Goal: Task Accomplishment & Management: Complete application form

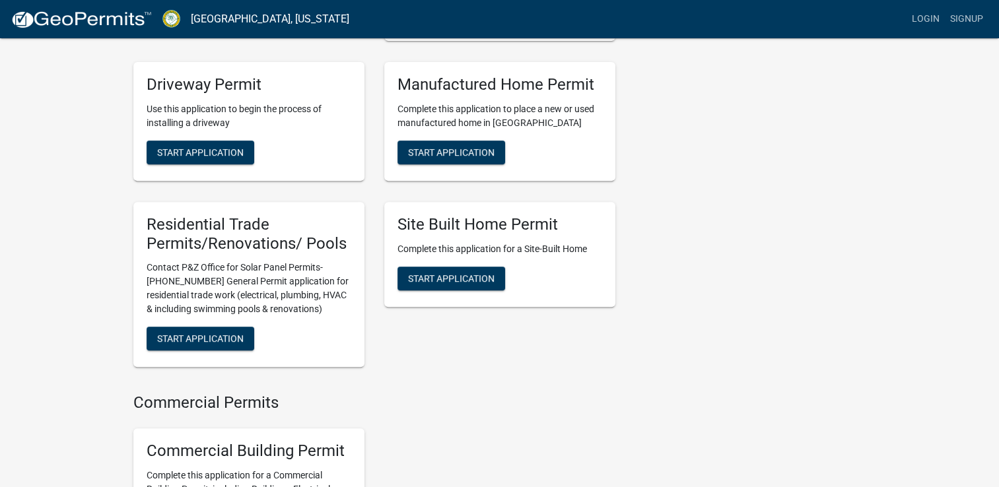
scroll to position [467, 0]
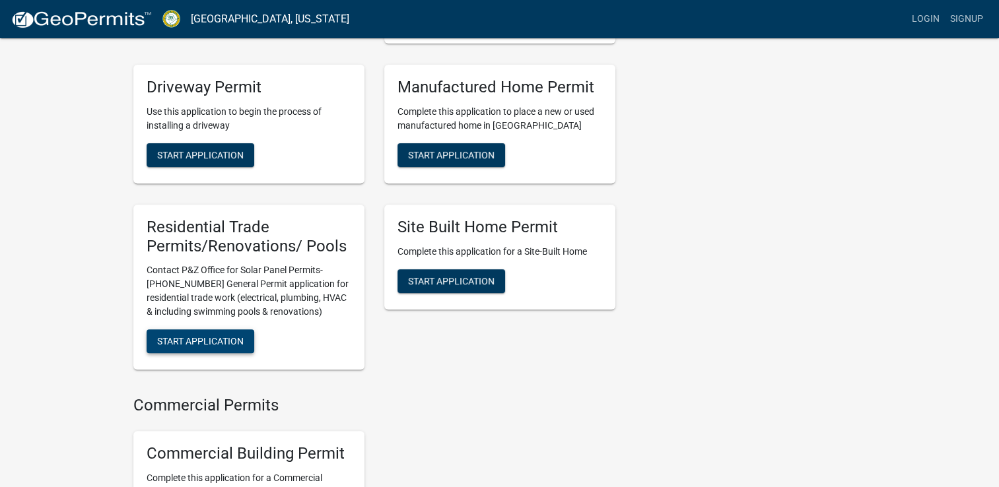
click at [199, 347] on span "Start Application" at bounding box center [200, 341] width 87 height 11
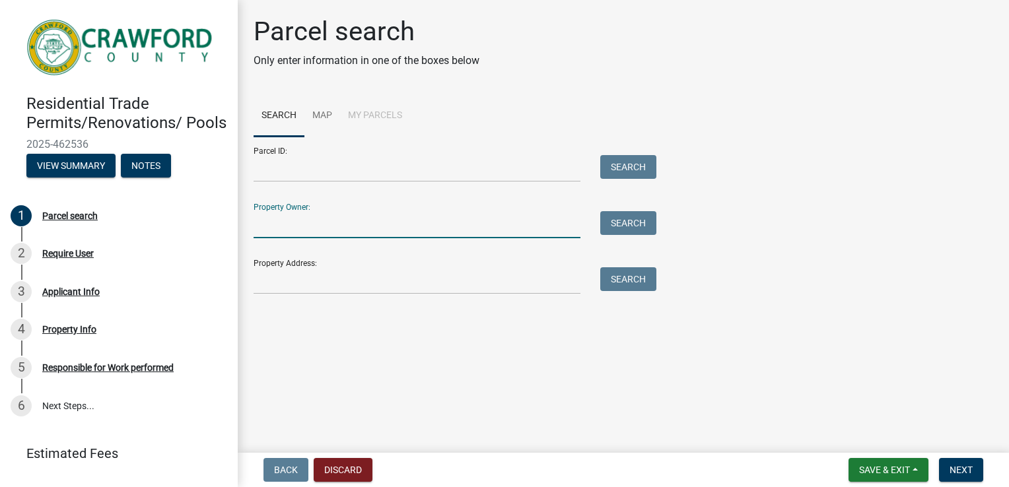
click at [306, 230] on input "Property Owner:" at bounding box center [417, 224] width 327 height 27
type input "robert piper"
click at [635, 225] on button "Search" at bounding box center [628, 223] width 56 height 24
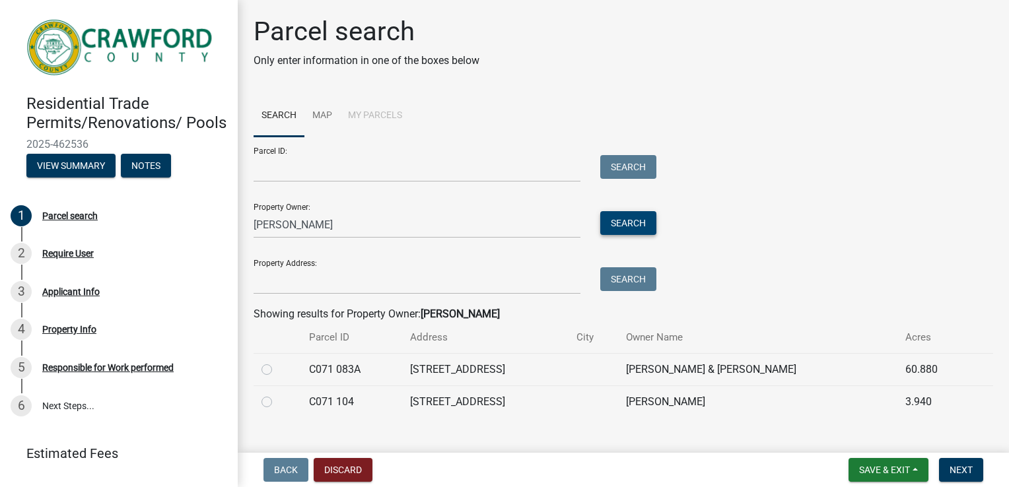
scroll to position [21, 0]
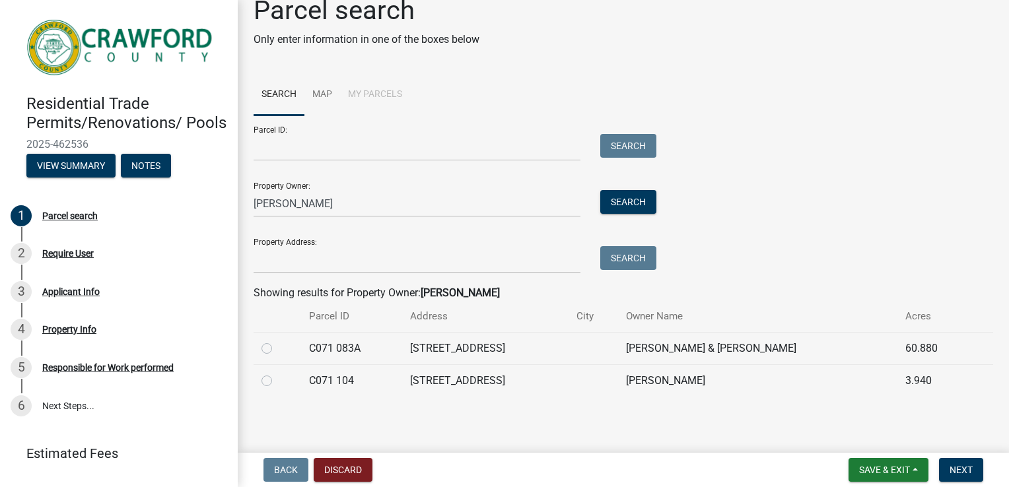
click at [277, 341] on label at bounding box center [277, 341] width 0 height 0
click at [277, 349] on 083A "radio" at bounding box center [281, 345] width 9 height 9
radio 083A "true"
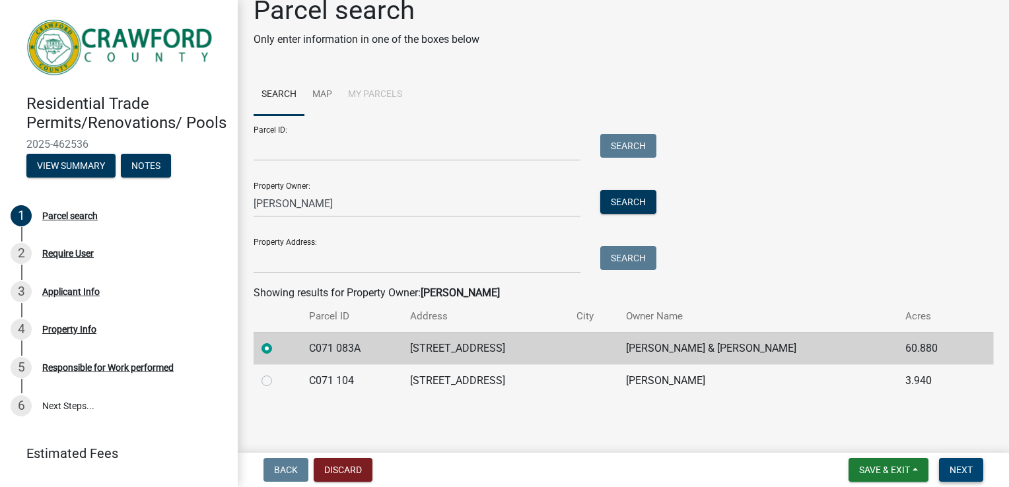
click at [966, 468] on span "Next" at bounding box center [961, 470] width 23 height 11
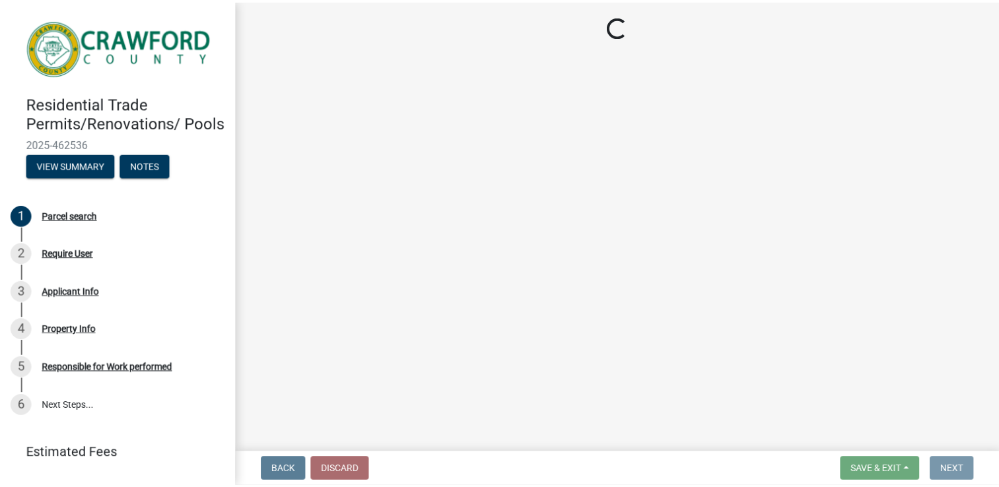
scroll to position [0, 0]
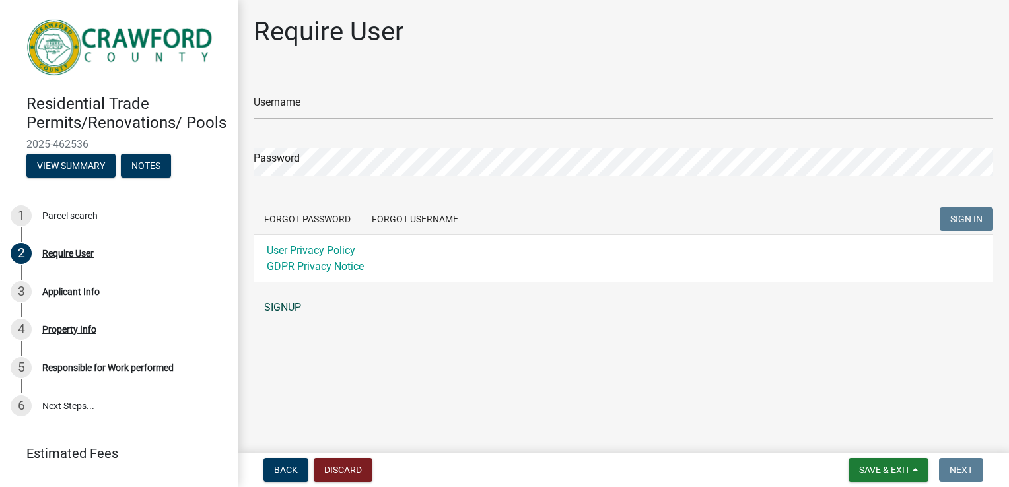
click at [290, 300] on link "SIGNUP" at bounding box center [624, 308] width 740 height 26
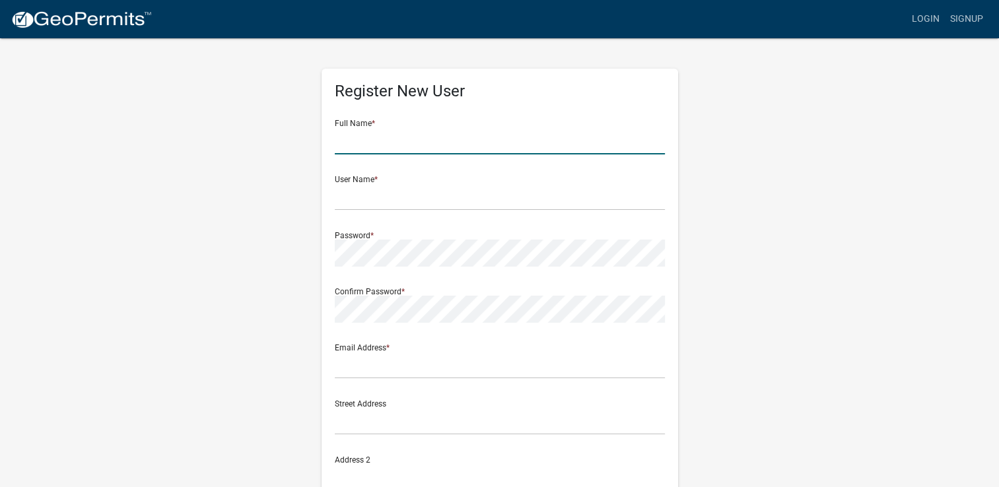
click at [472, 135] on input "text" at bounding box center [500, 140] width 330 height 27
type input "kimberley Piper"
type input "kimberleypiper@aol.com"
type input "4788081552"
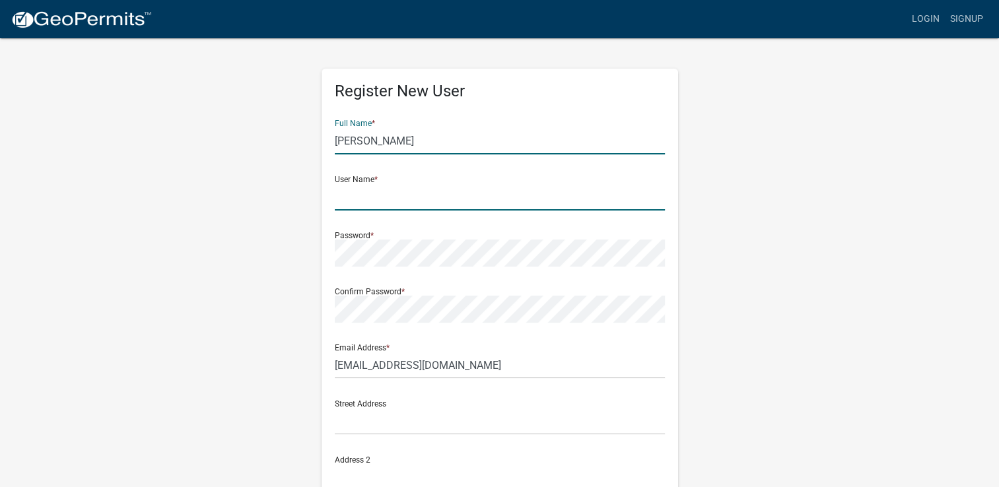
click at [401, 201] on input "text" at bounding box center [500, 197] width 330 height 27
type input "kpiper"
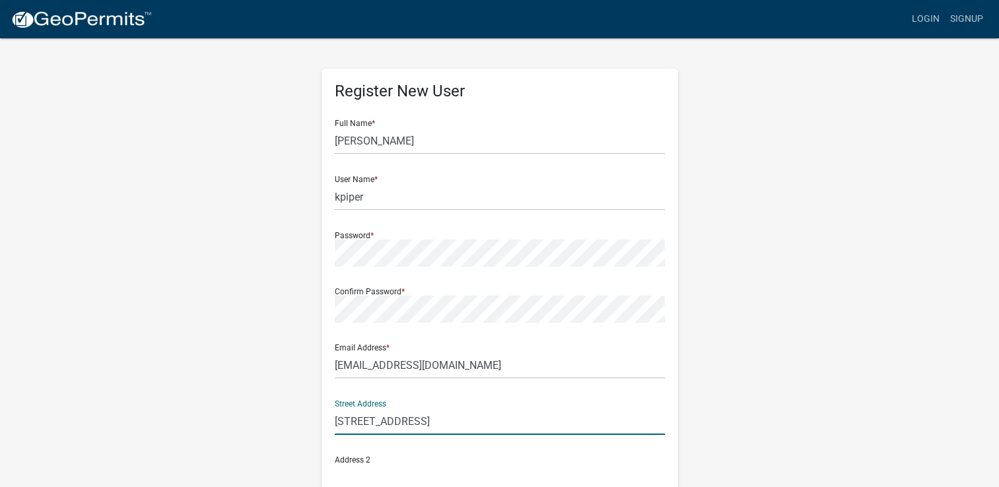
type input "1043 Grace Road"
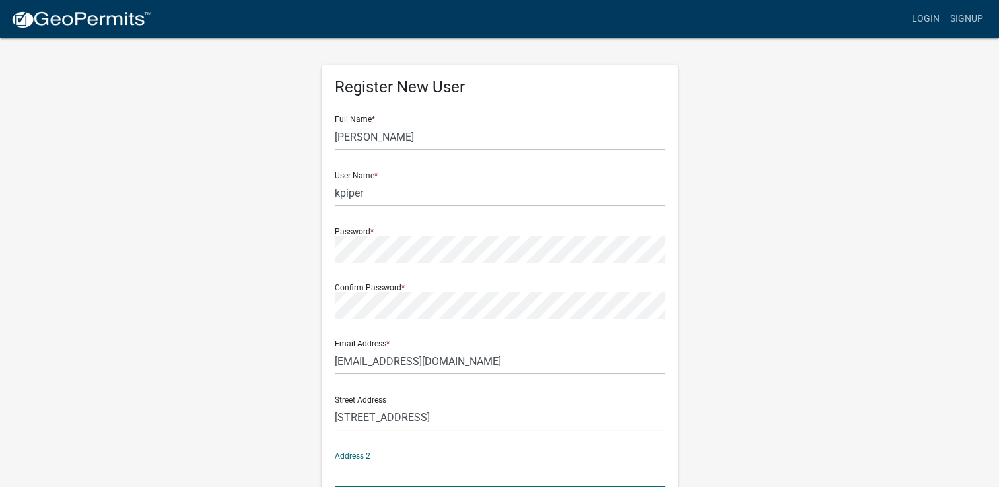
scroll to position [256, 0]
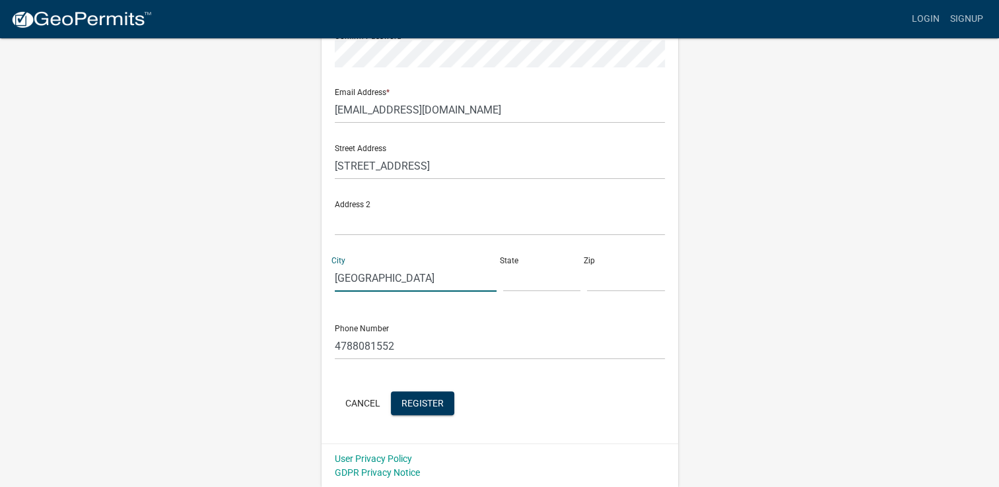
type input "Knoxville"
type input "Ga"
type input "31050"
click at [410, 403] on span "Register" at bounding box center [423, 403] width 42 height 11
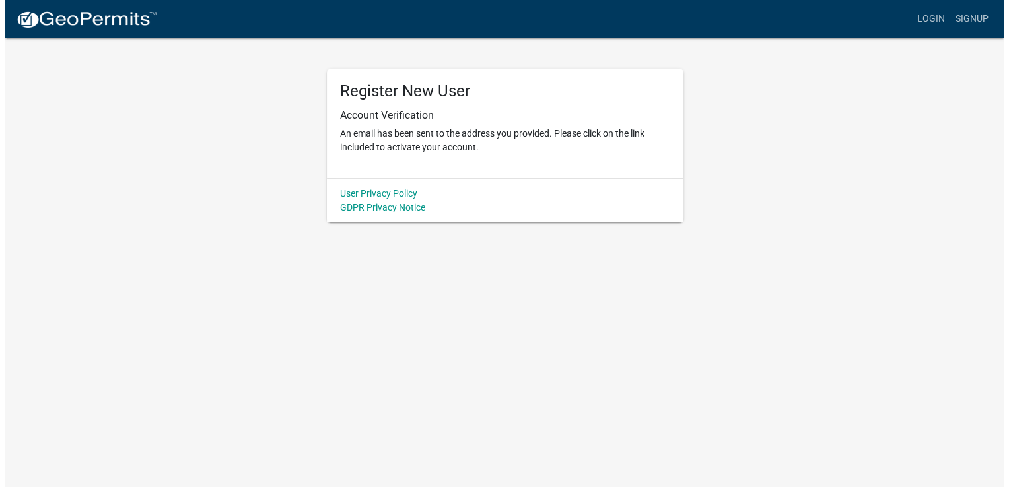
scroll to position [0, 0]
click at [938, 20] on link "Login" at bounding box center [936, 19] width 38 height 25
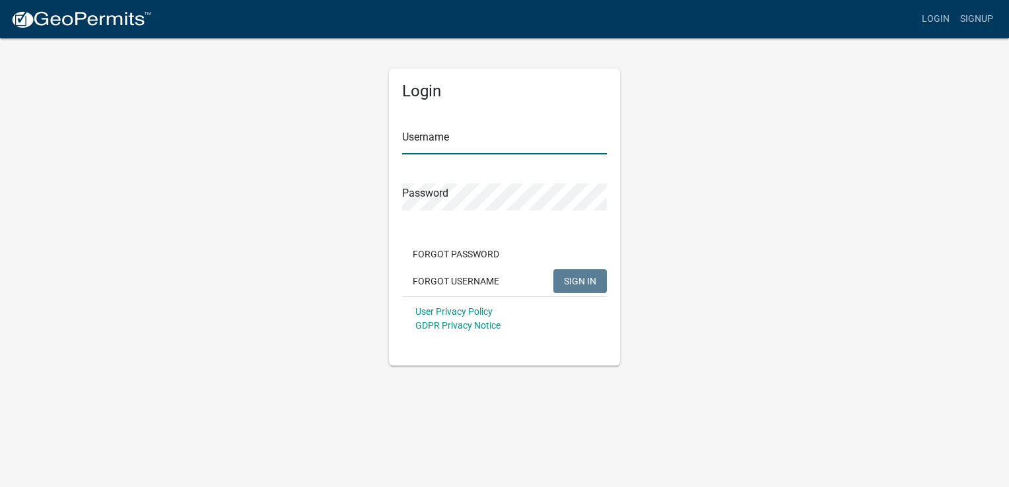
type input "kpiper"
click at [579, 284] on span "SIGN IN" at bounding box center [580, 280] width 32 height 11
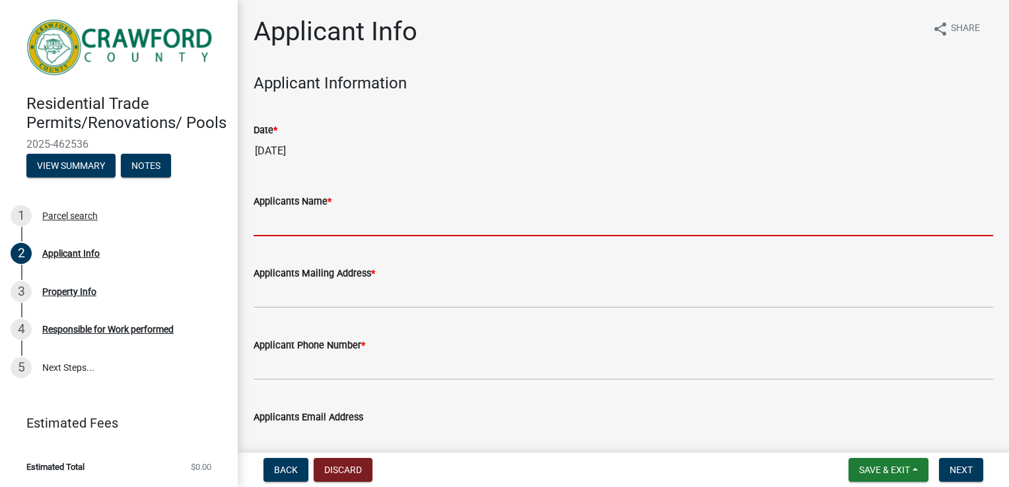
click at [379, 221] on input "Applicants Name *" at bounding box center [624, 222] width 740 height 27
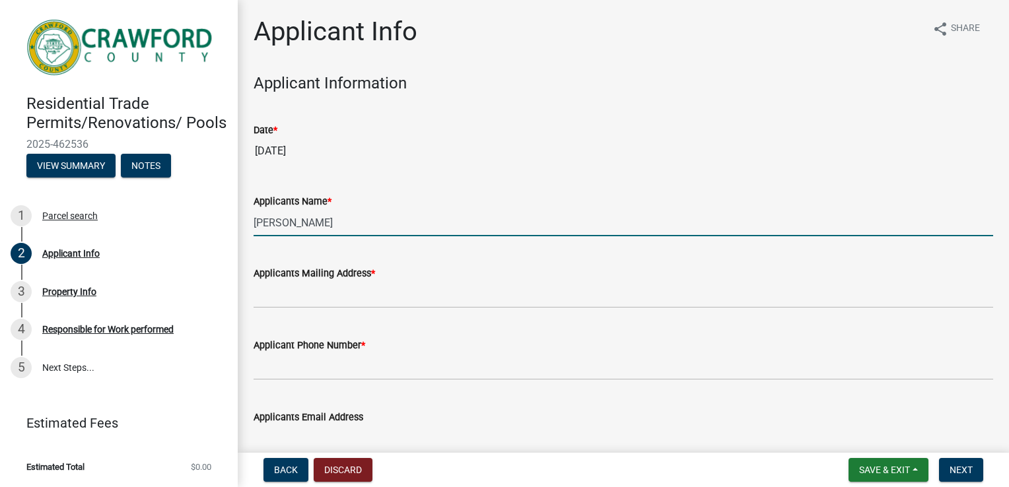
type input "Robert Piper"
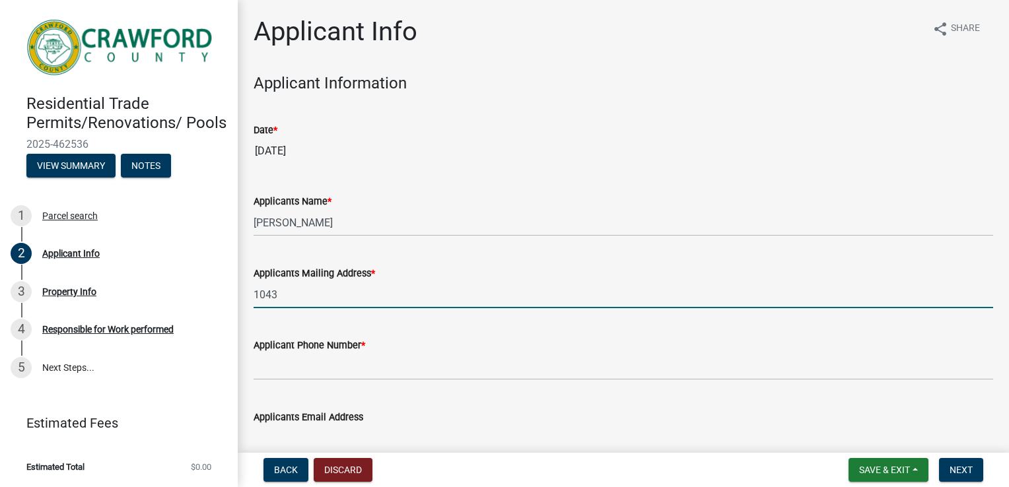
type input "[STREET_ADDRESS]"
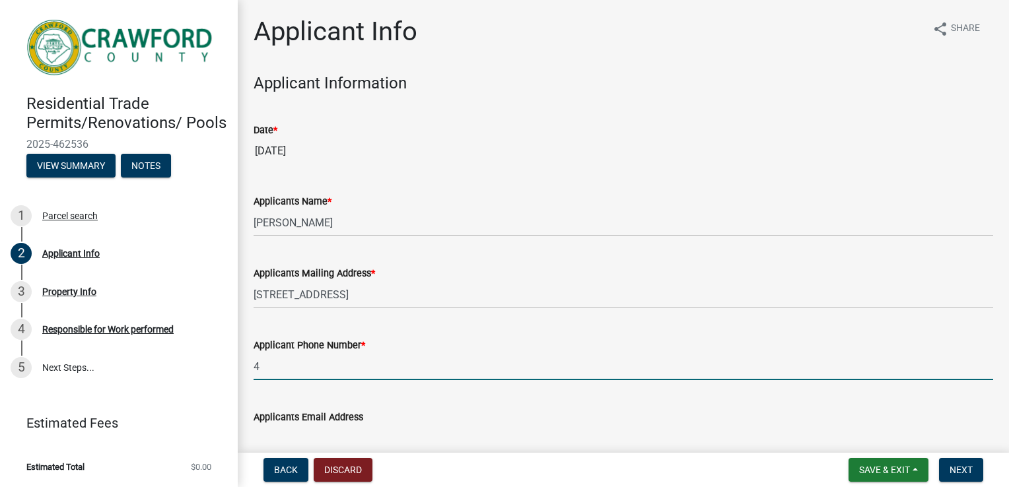
type input "4788081552"
type input "[EMAIL_ADDRESS][DOMAIN_NAME]"
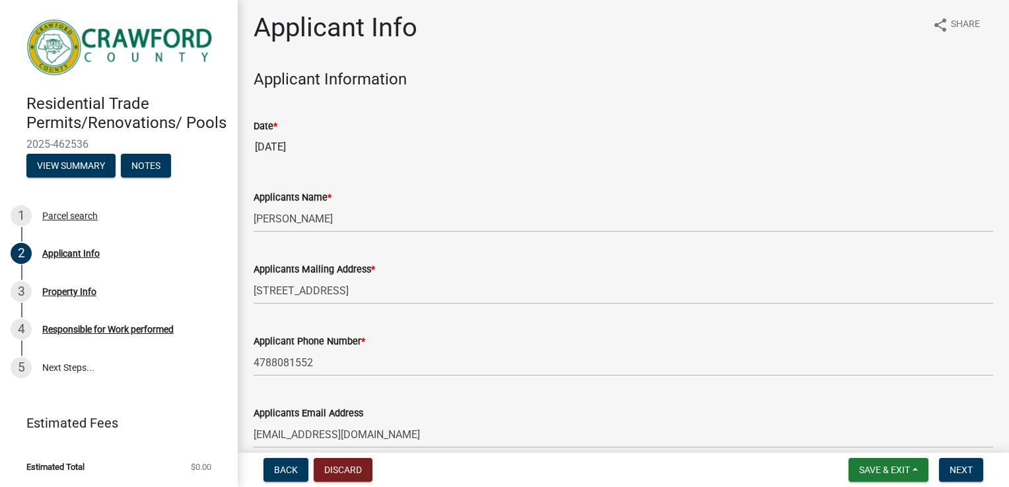
scroll to position [317, 0]
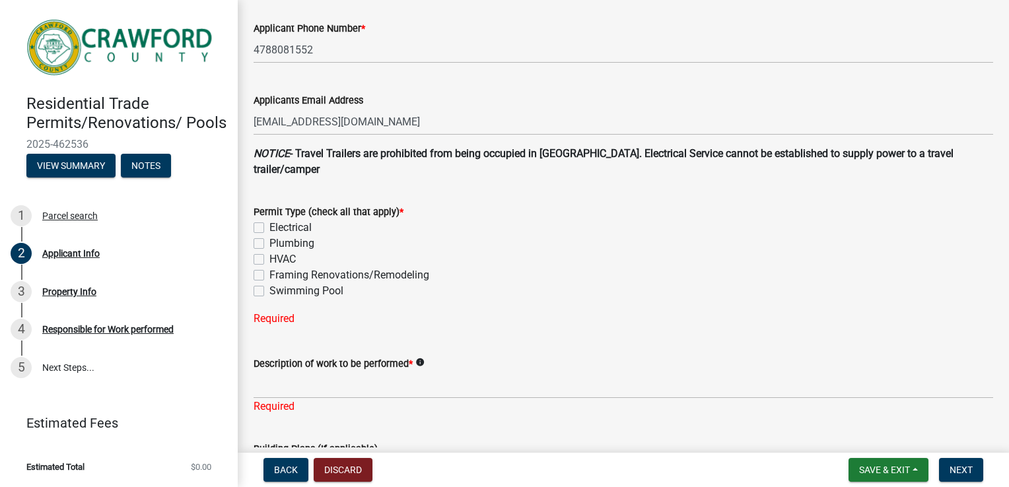
click at [269, 232] on label "Electrical" at bounding box center [290, 228] width 42 height 16
click at [269, 228] on input "Electrical" at bounding box center [273, 224] width 9 height 9
checkbox input "true"
checkbox input "false"
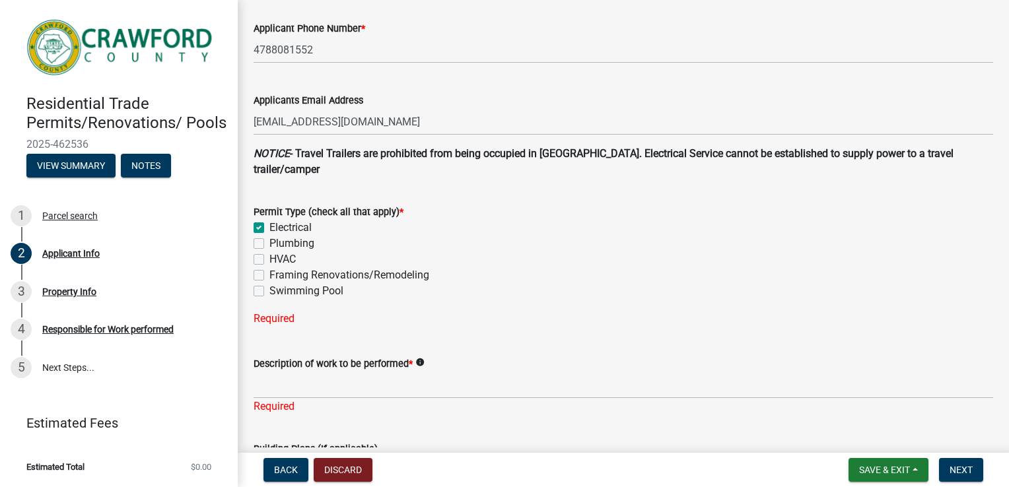
checkbox input "false"
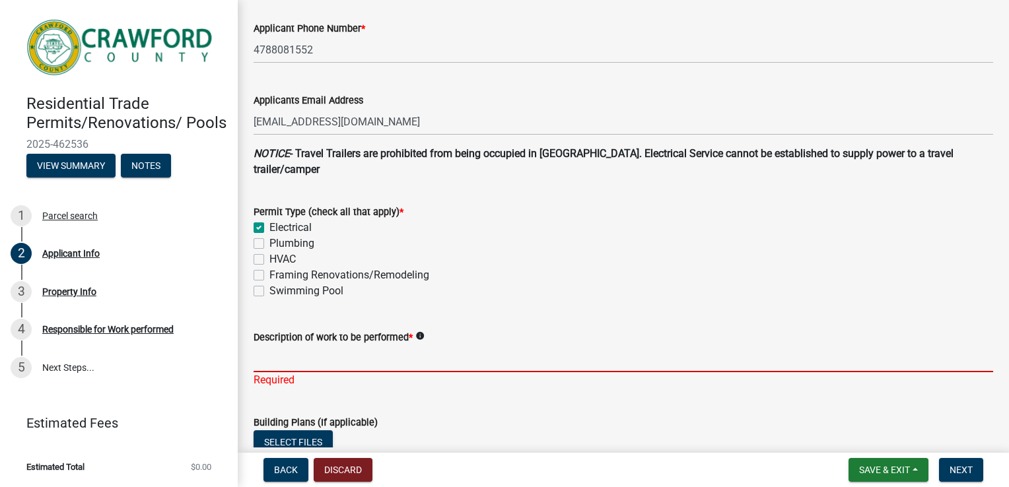
click at [304, 362] on input "Description of work to be performed *" at bounding box center [624, 358] width 740 height 27
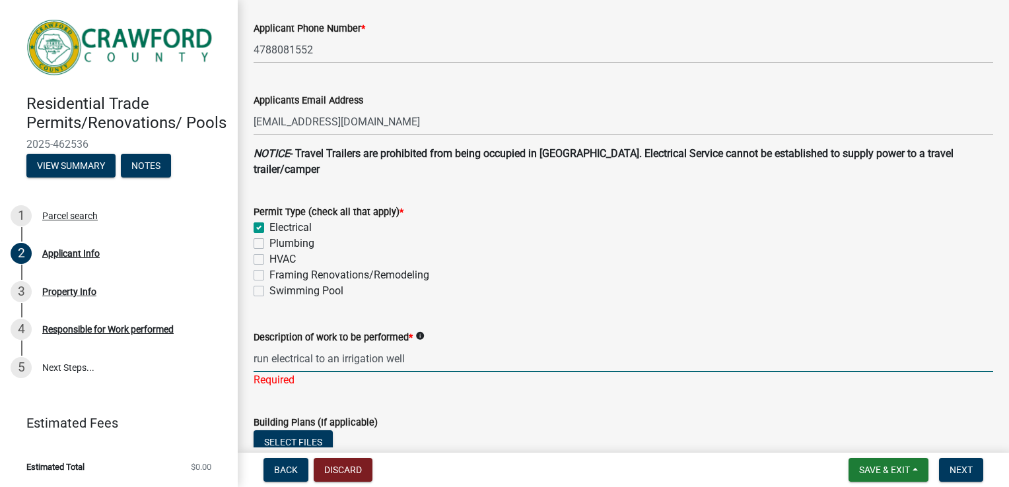
type input "run electrical to an irrigation well"
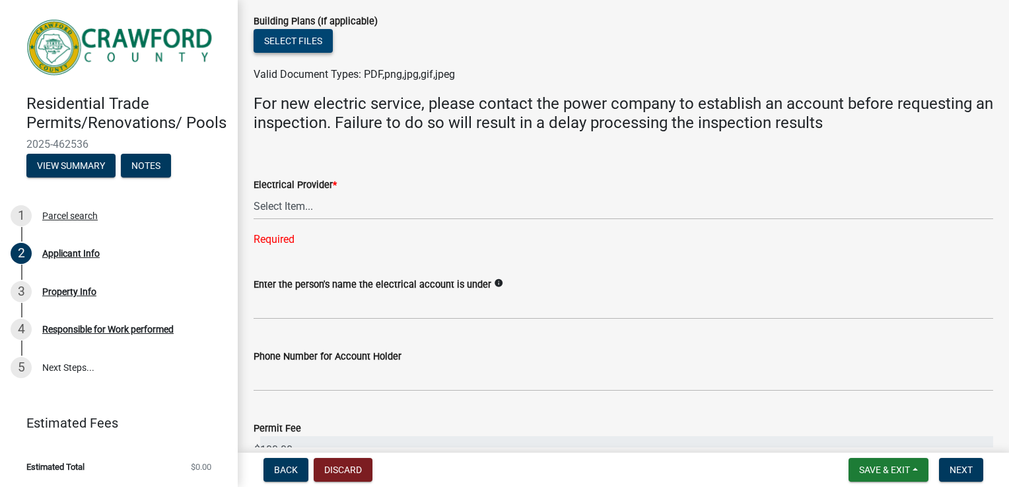
scroll to position [718, 0]
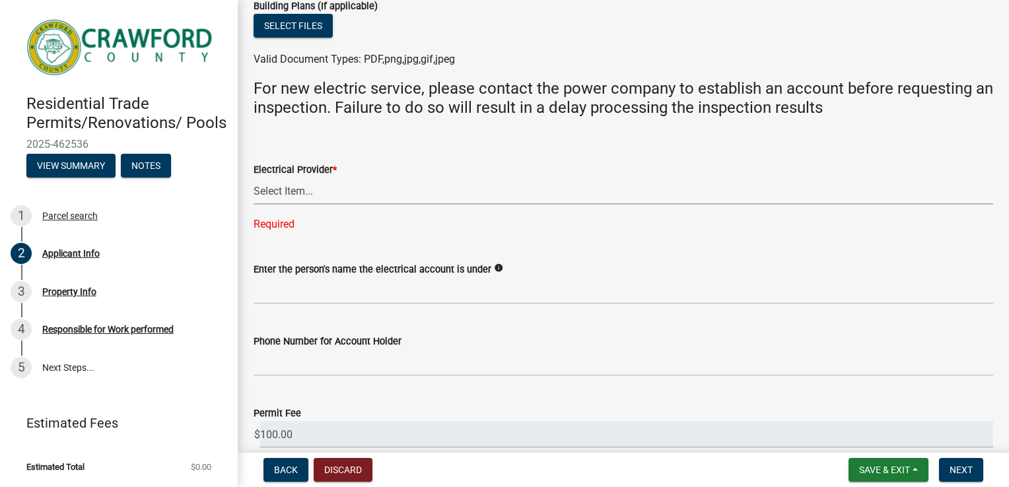
click at [569, 195] on select "Select Item... Flint Energies Georgia Power Southern Rivers Energy Upson EMC Fo…" at bounding box center [624, 191] width 740 height 27
click at [342, 190] on select "Select Item... Flint Energies Georgia Power Southern Rivers Energy Upson EMC Fo…" at bounding box center [624, 191] width 740 height 27
click at [254, 178] on select "Select Item... Flint Energies Georgia Power Southern Rivers Energy Upson EMC Fo…" at bounding box center [624, 191] width 740 height 27
select select "7547654c-6a2b-418c-8f9d-b50998ca6dd7"
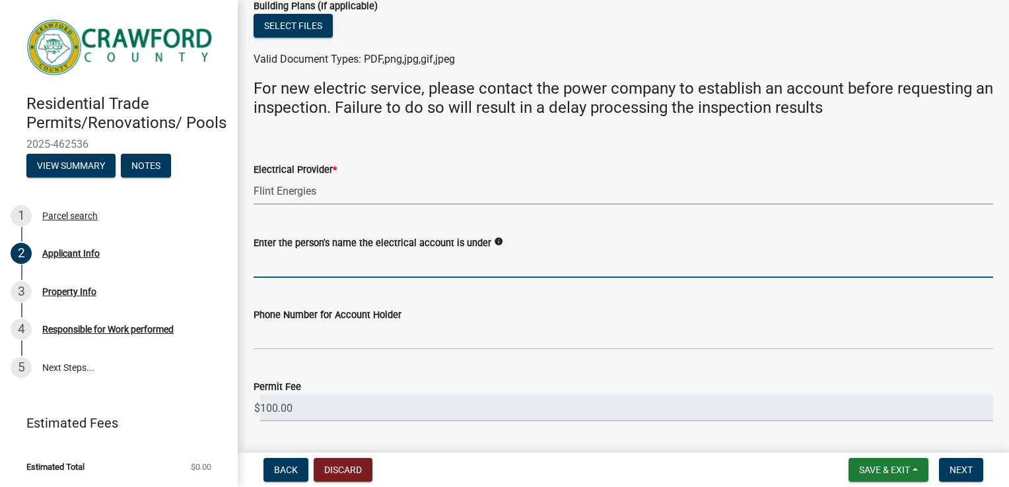
click at [370, 263] on input "Enter the person's name the electrical account is under" at bounding box center [624, 264] width 740 height 27
type input "Robert D Piper Jr"
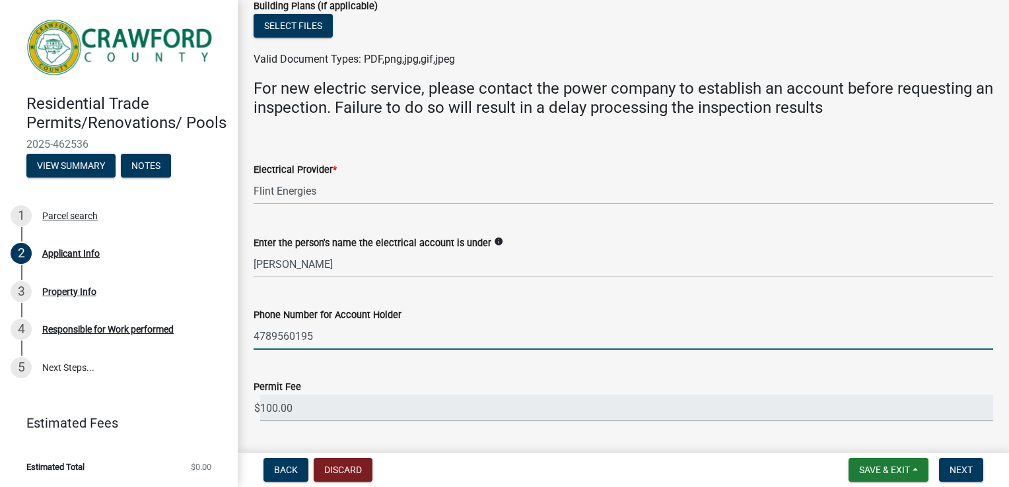
type input "4789560195"
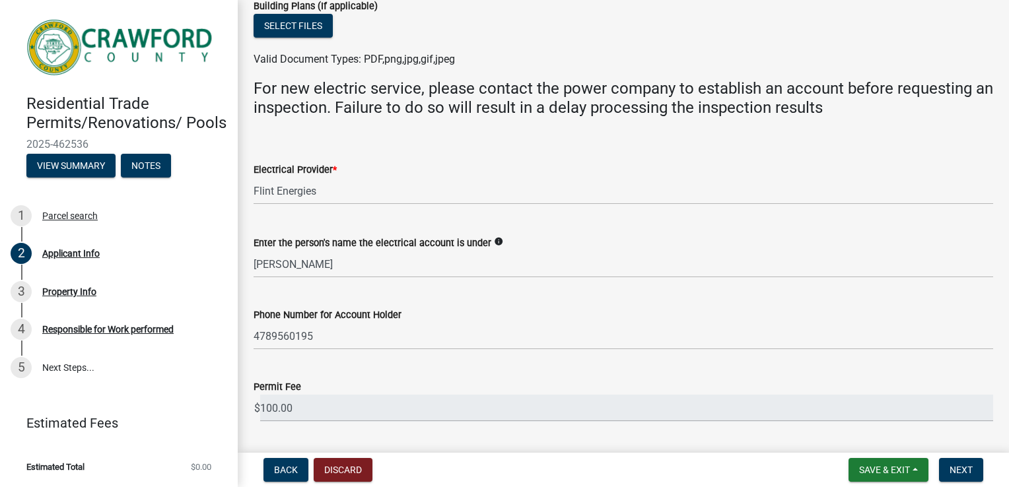
scroll to position [983, 0]
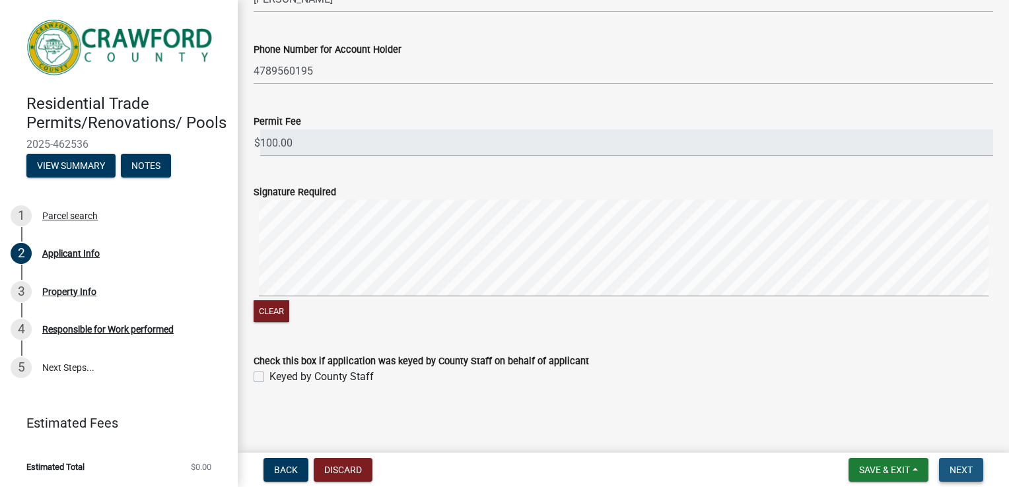
click at [956, 466] on span "Next" at bounding box center [961, 470] width 23 height 11
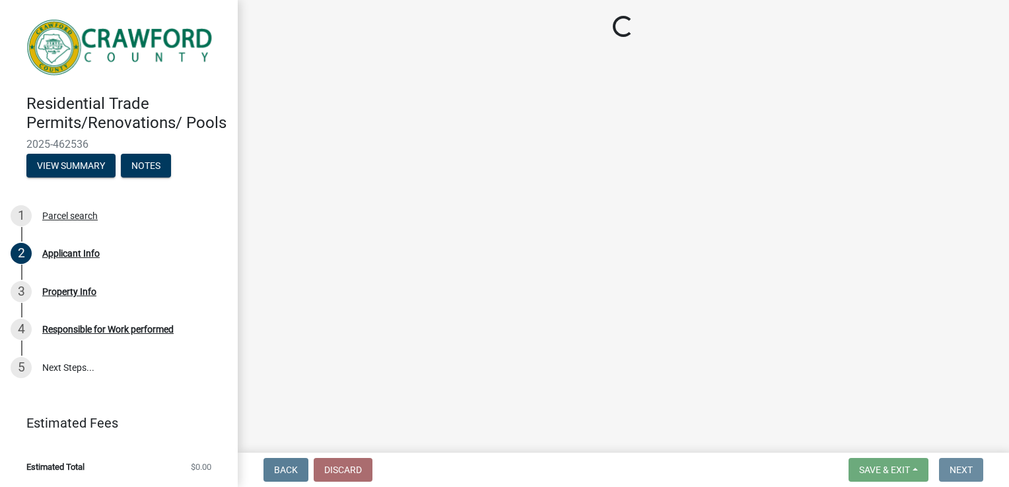
scroll to position [0, 0]
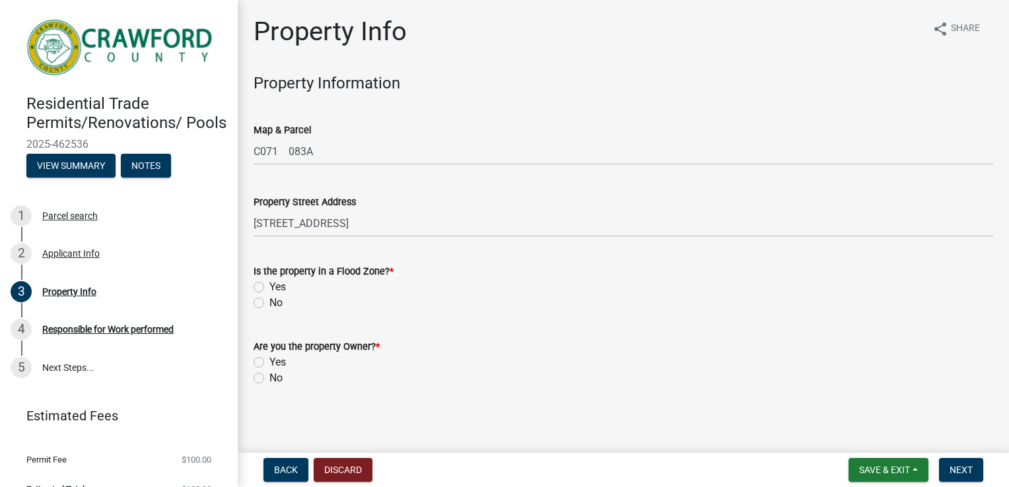
click at [269, 301] on label "No" at bounding box center [275, 303] width 13 height 16
click at [269, 301] on input "No" at bounding box center [273, 299] width 9 height 9
radio input "true"
click at [269, 365] on label "Yes" at bounding box center [277, 363] width 17 height 16
click at [269, 363] on input "Yes" at bounding box center [273, 359] width 9 height 9
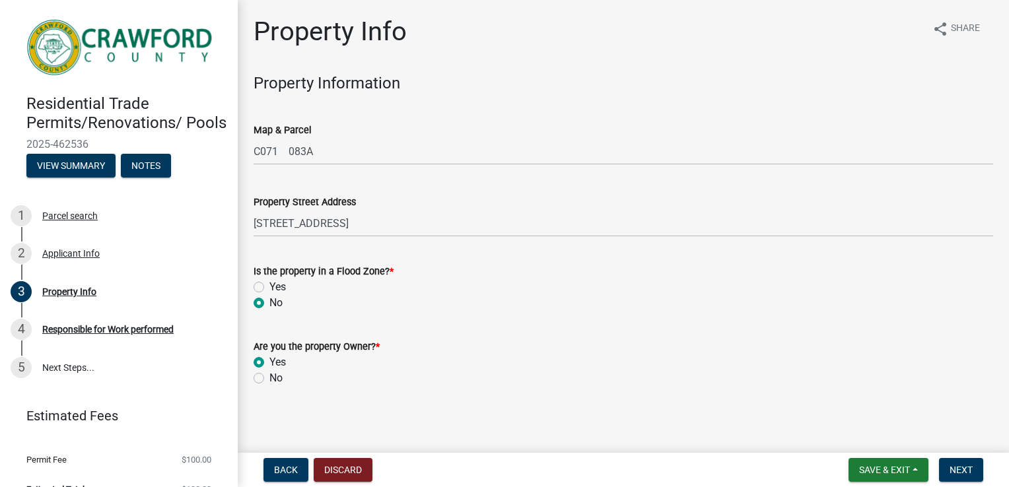
radio input "true"
click at [956, 466] on span "Next" at bounding box center [961, 470] width 23 height 11
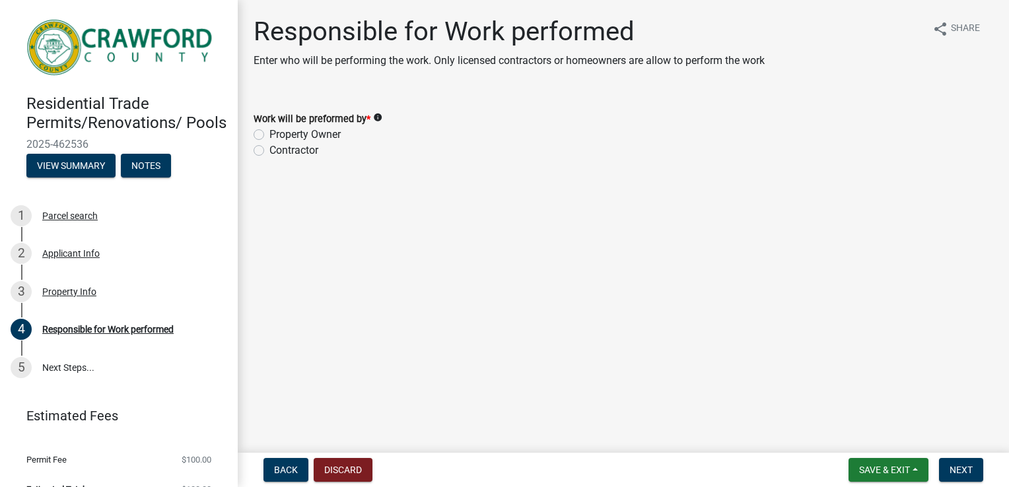
click at [269, 151] on label "Contractor" at bounding box center [293, 151] width 49 height 16
click at [269, 151] on input "Contractor" at bounding box center [273, 147] width 9 height 9
radio input "true"
click at [958, 466] on span "Next" at bounding box center [961, 470] width 23 height 11
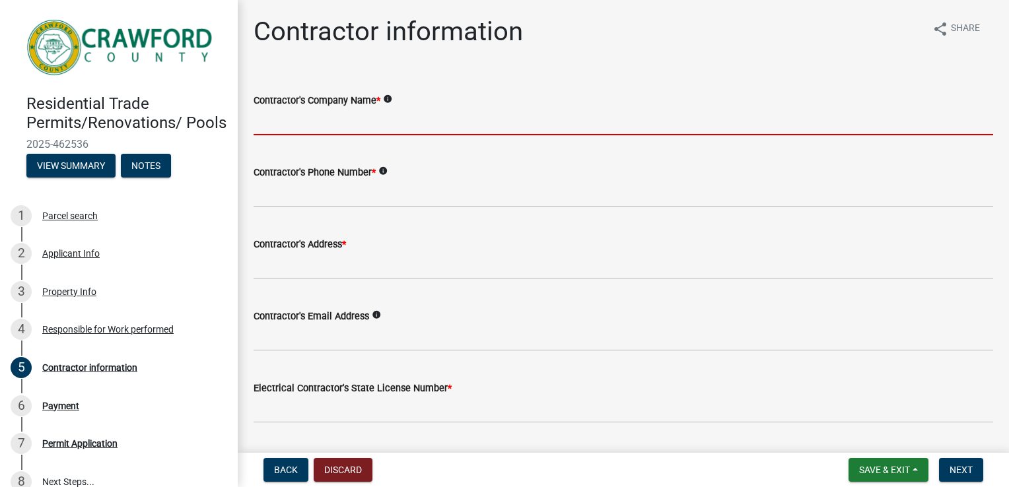
click at [367, 120] on input "Contractor's Company Name *" at bounding box center [624, 121] width 740 height 27
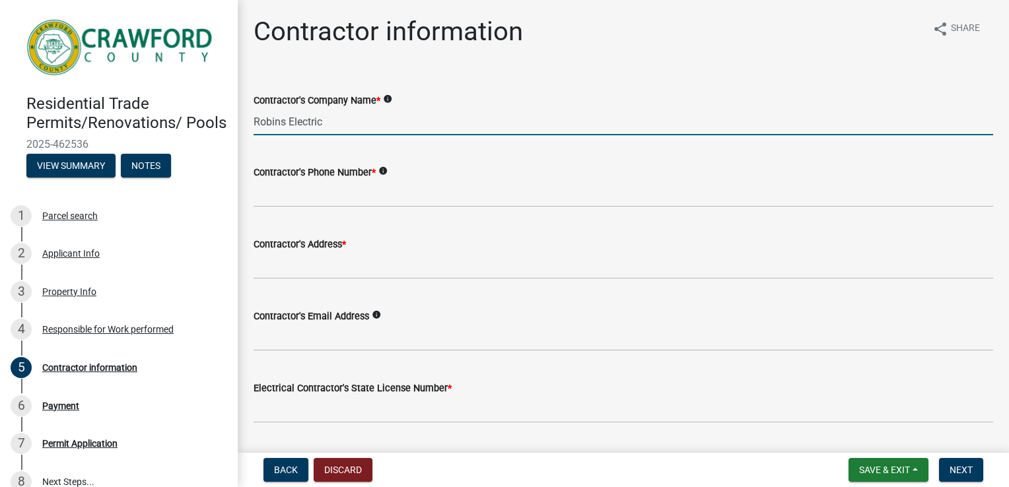
type input "Robins Electric"
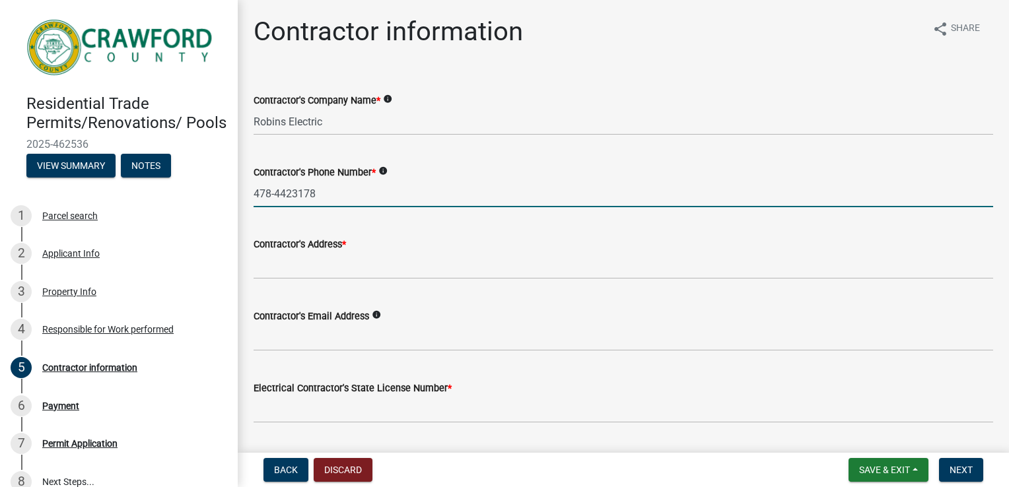
type input "478-4423178"
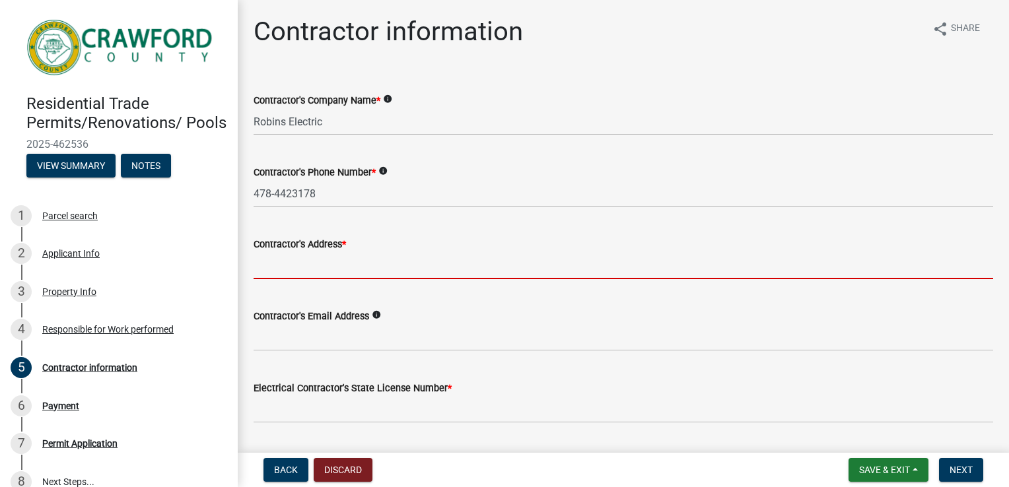
click at [318, 267] on input "Contractor's Address *" at bounding box center [624, 265] width 740 height 27
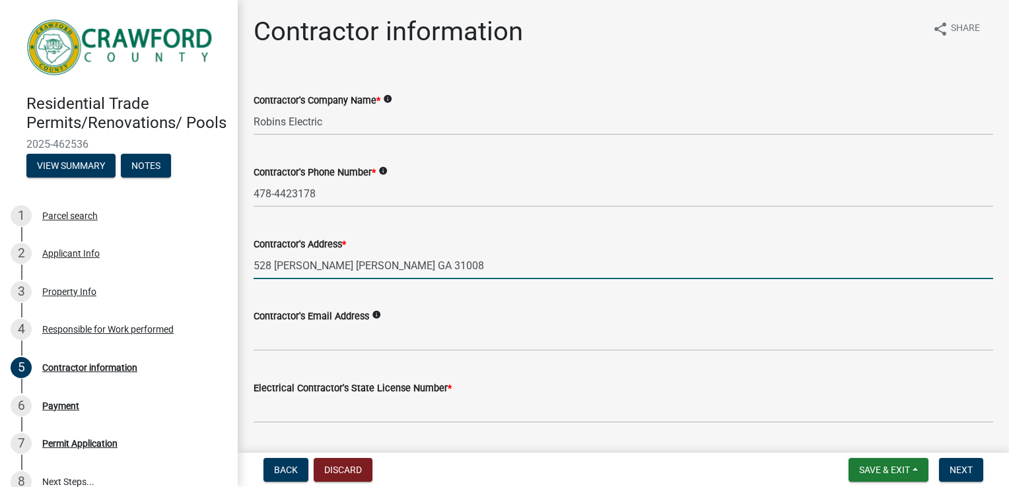
type input "528 [PERSON_NAME] [PERSON_NAME] GA 31008"
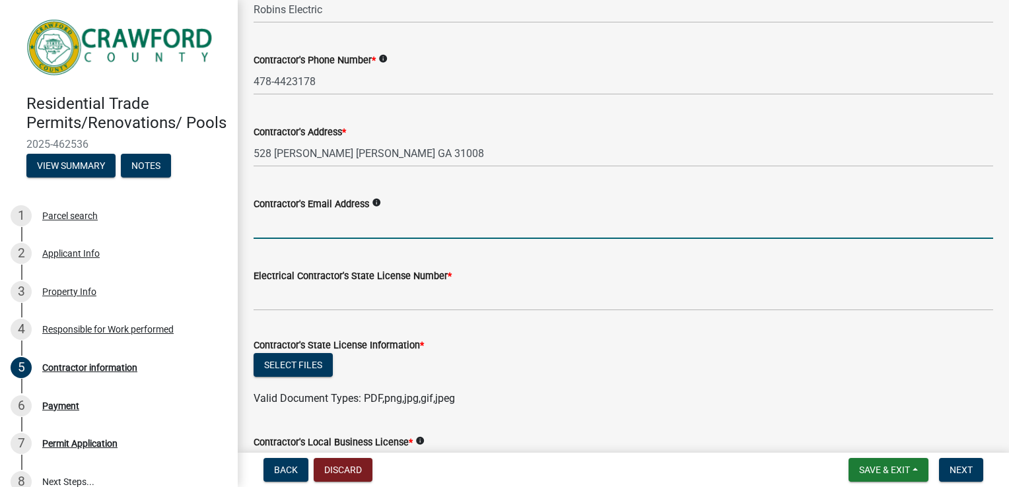
scroll to position [120, 0]
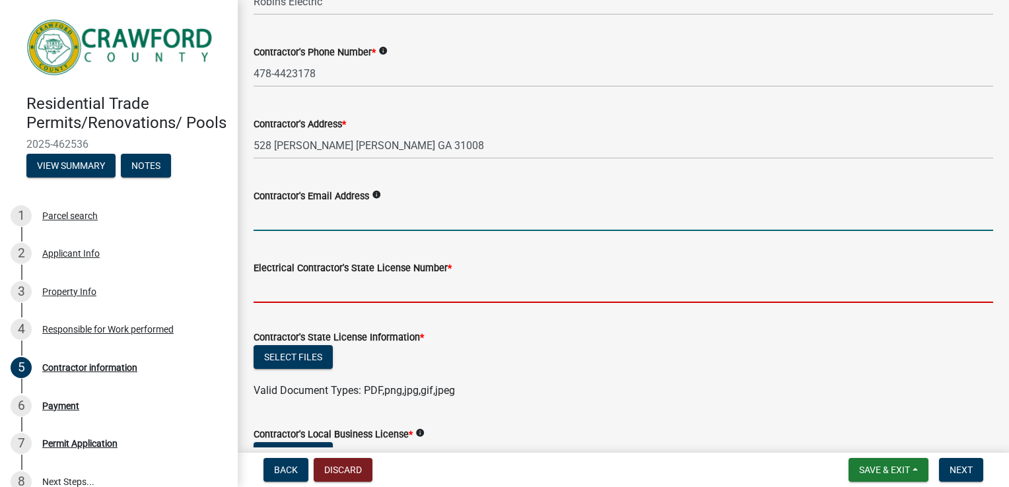
click at [407, 288] on input "Electrical Contractor's State License Number *" at bounding box center [624, 289] width 740 height 27
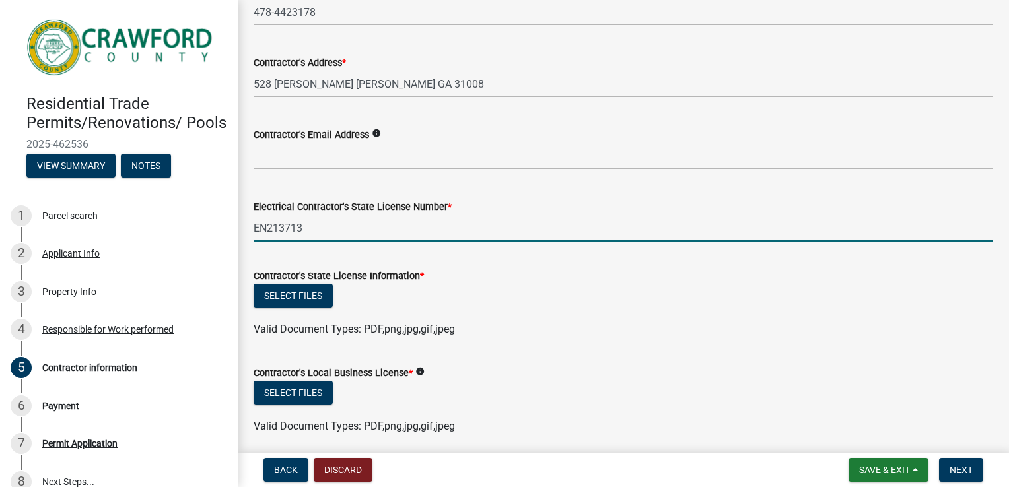
scroll to position [181, 0]
type input "EN213713"
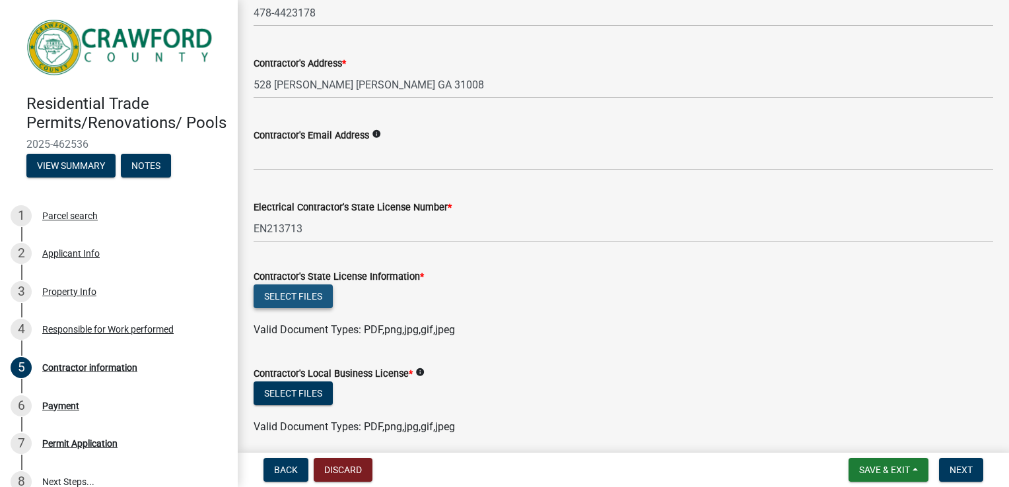
click at [316, 291] on button "Select files" at bounding box center [293, 297] width 79 height 24
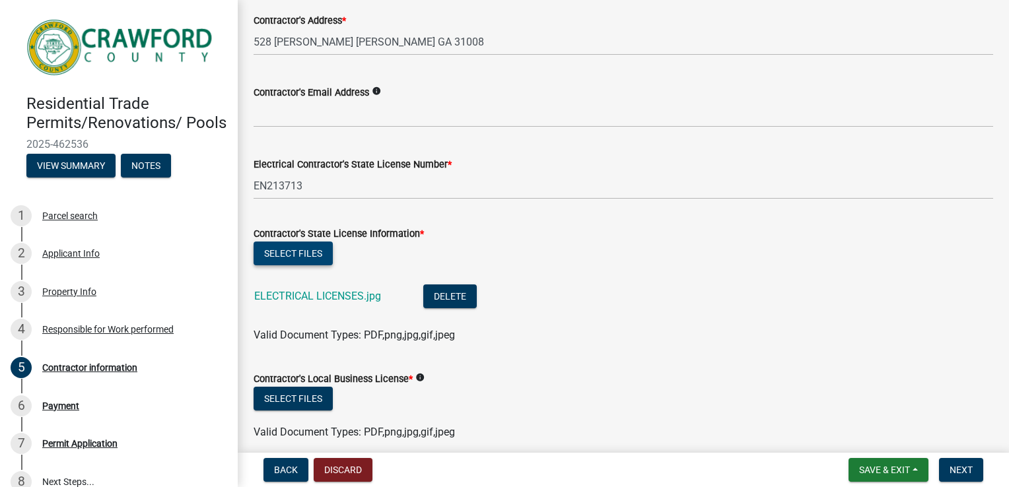
scroll to position [280, 0]
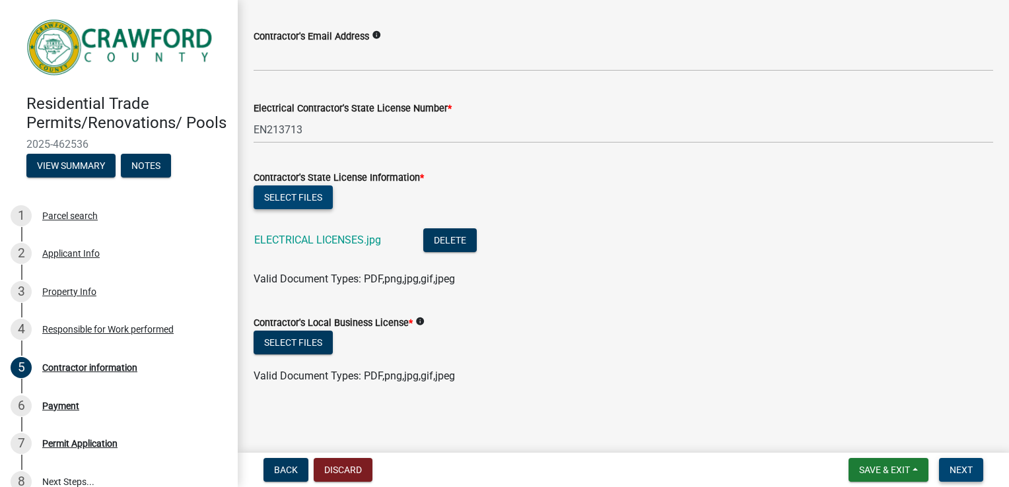
click at [956, 473] on span "Next" at bounding box center [961, 470] width 23 height 11
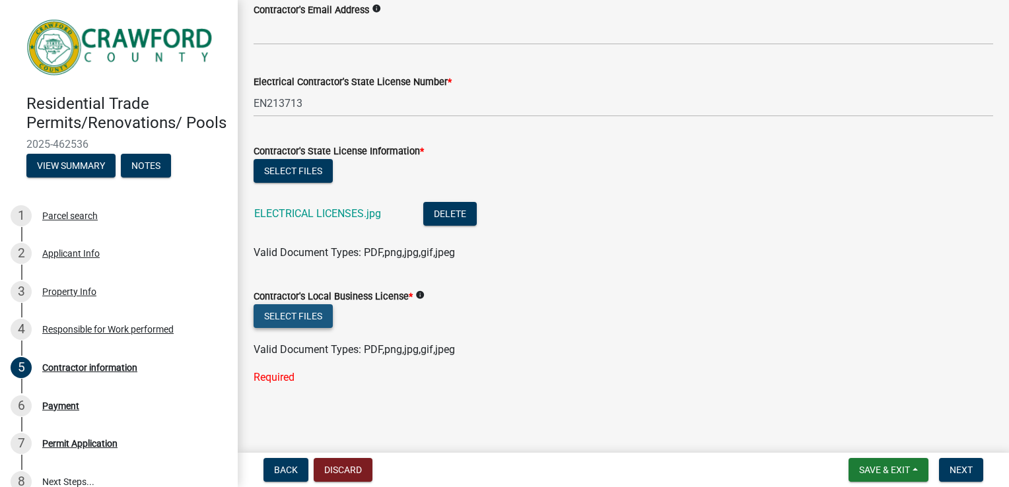
click at [284, 304] on button "Select files" at bounding box center [293, 316] width 79 height 24
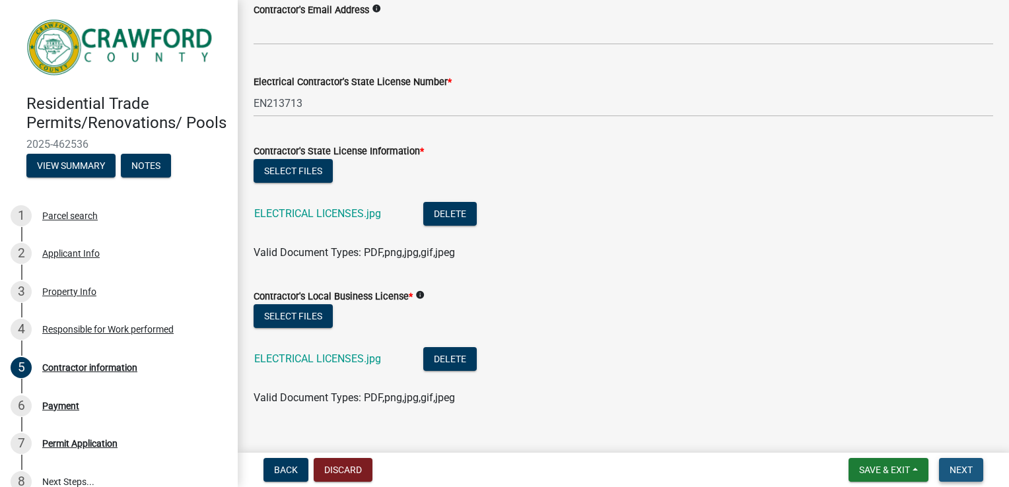
click at [963, 469] on span "Next" at bounding box center [961, 470] width 23 height 11
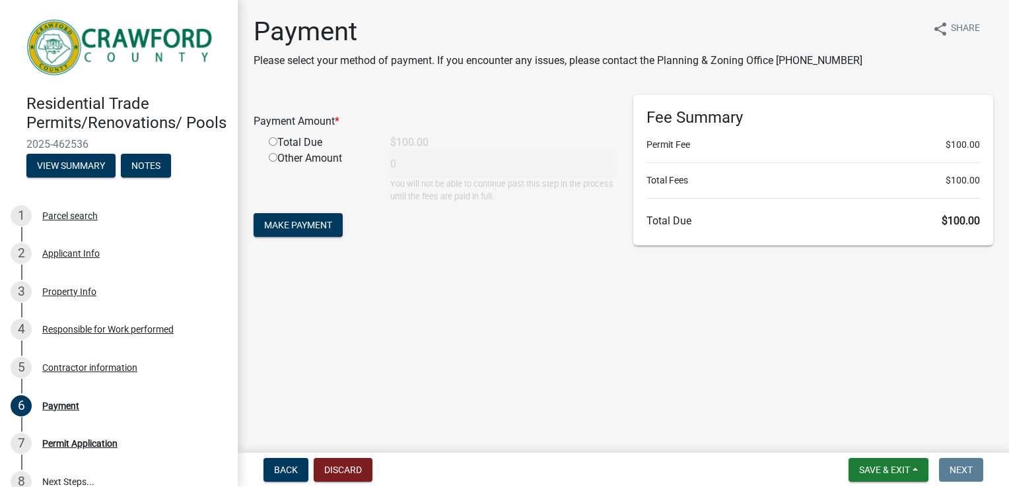
click at [271, 141] on input "radio" at bounding box center [273, 141] width 9 height 9
radio input "true"
type input "100"
click at [301, 217] on button "Make Payment" at bounding box center [298, 225] width 89 height 24
click at [86, 376] on div "5 Contractor information" at bounding box center [114, 367] width 206 height 21
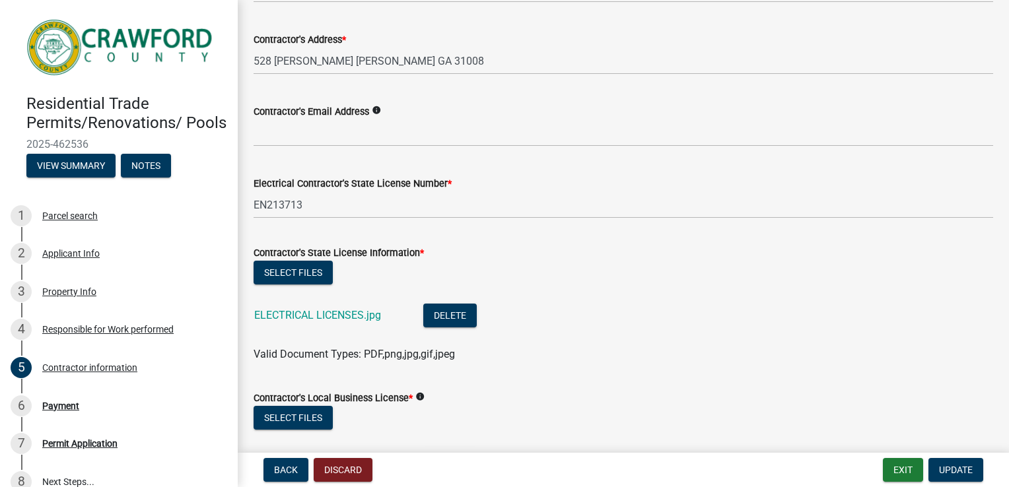
scroll to position [213, 0]
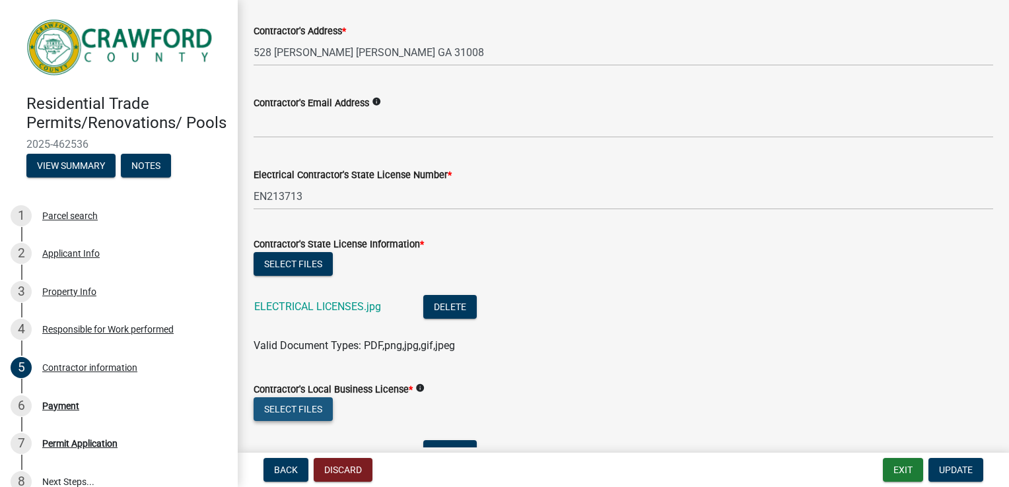
click at [322, 403] on button "Select files" at bounding box center [293, 410] width 79 height 24
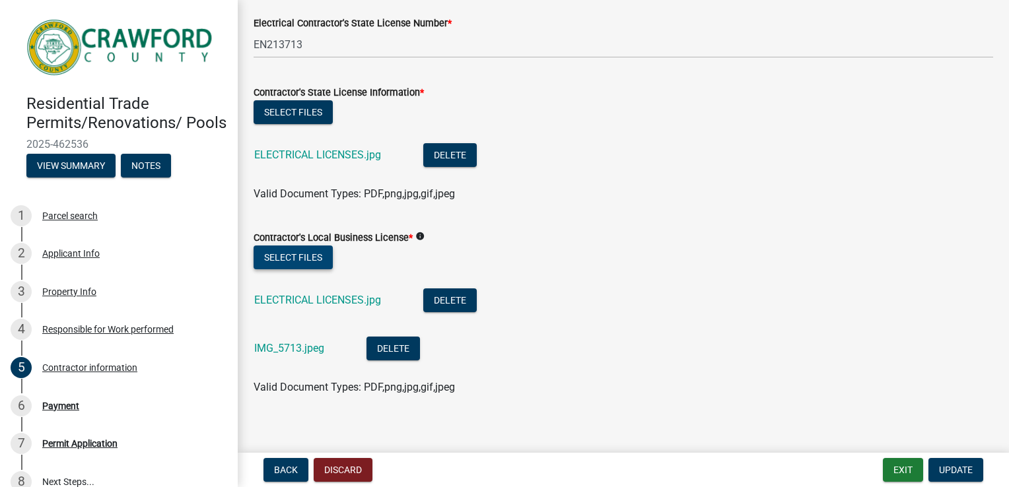
scroll to position [376, 0]
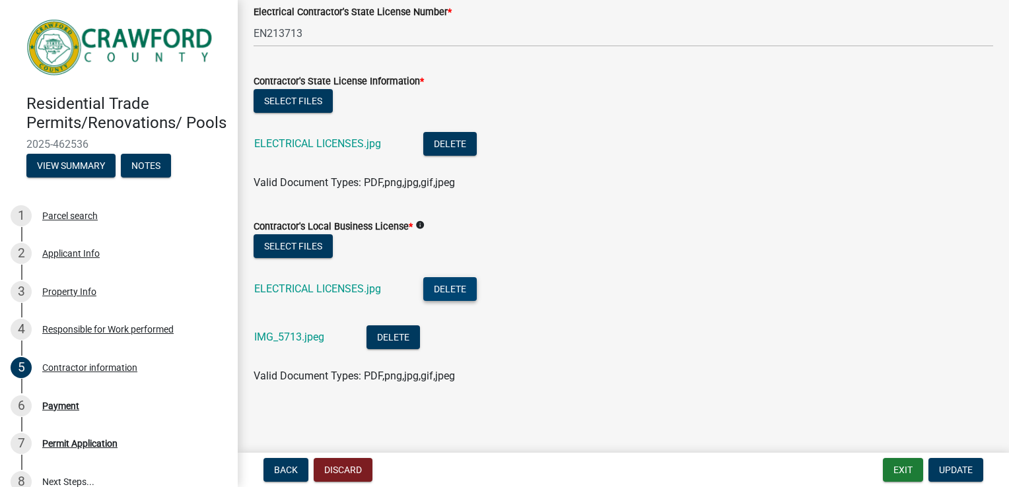
click at [455, 293] on button "Delete" at bounding box center [449, 289] width 53 height 24
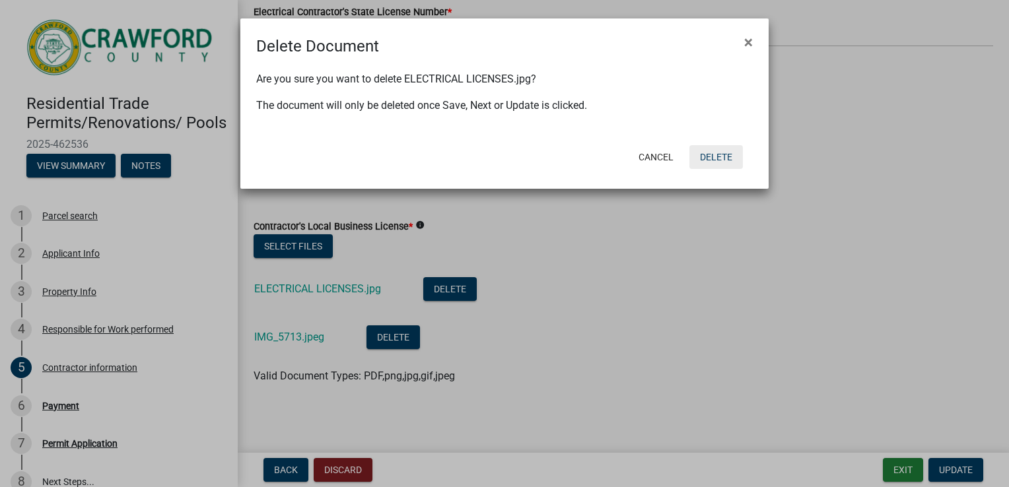
click at [733, 153] on button "Delete" at bounding box center [715, 157] width 53 height 24
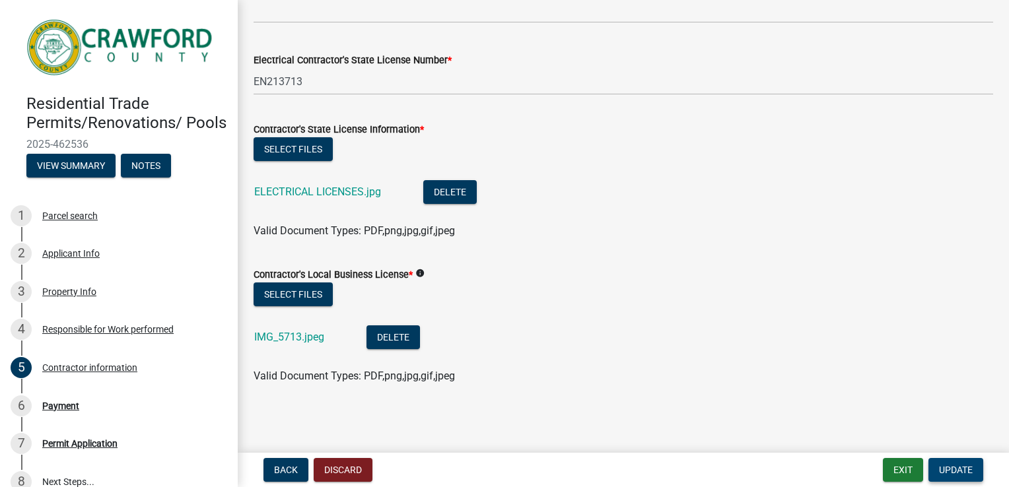
click at [954, 470] on span "Update" at bounding box center [956, 470] width 34 height 11
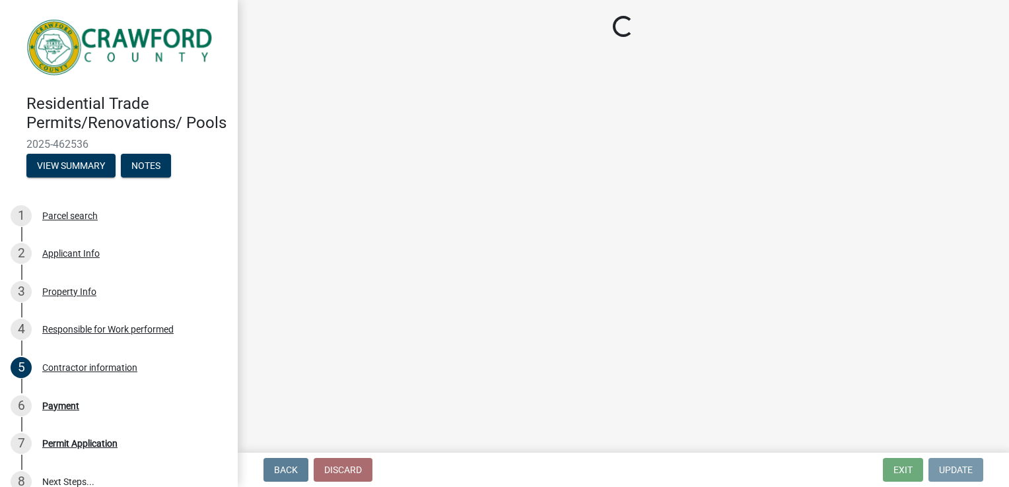
scroll to position [0, 0]
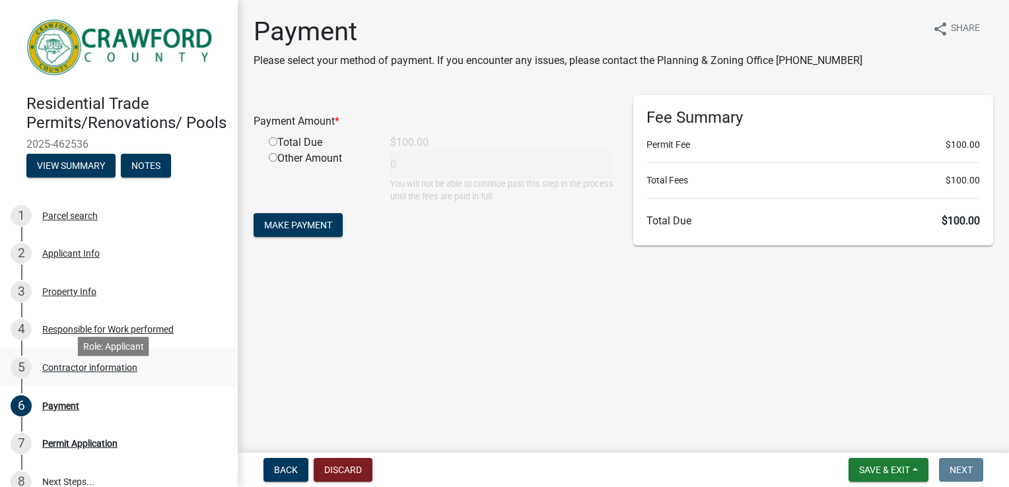
click at [77, 372] on div "Contractor information" at bounding box center [89, 367] width 95 height 9
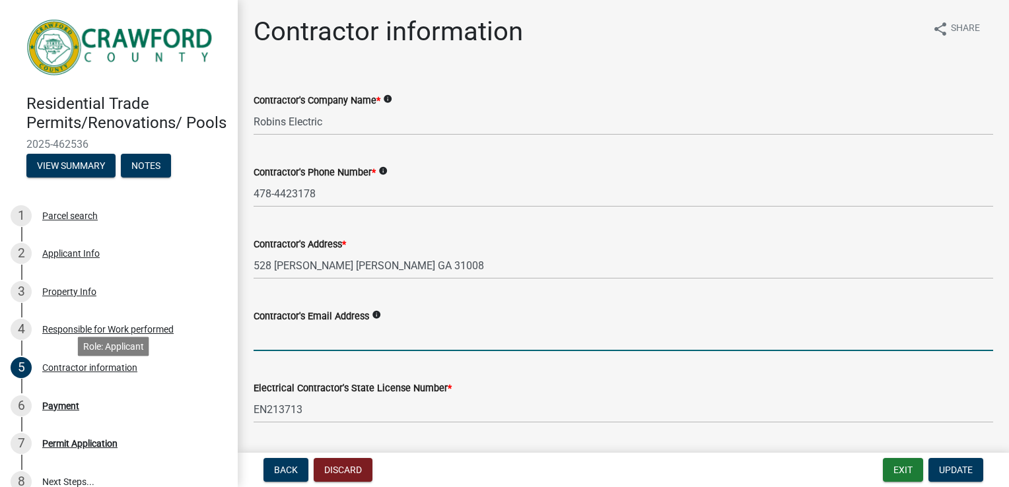
click at [318, 334] on input "Contractor's Email Address" at bounding box center [624, 337] width 740 height 27
type input "[EMAIL_ADDRESS][DOMAIN_NAME]"
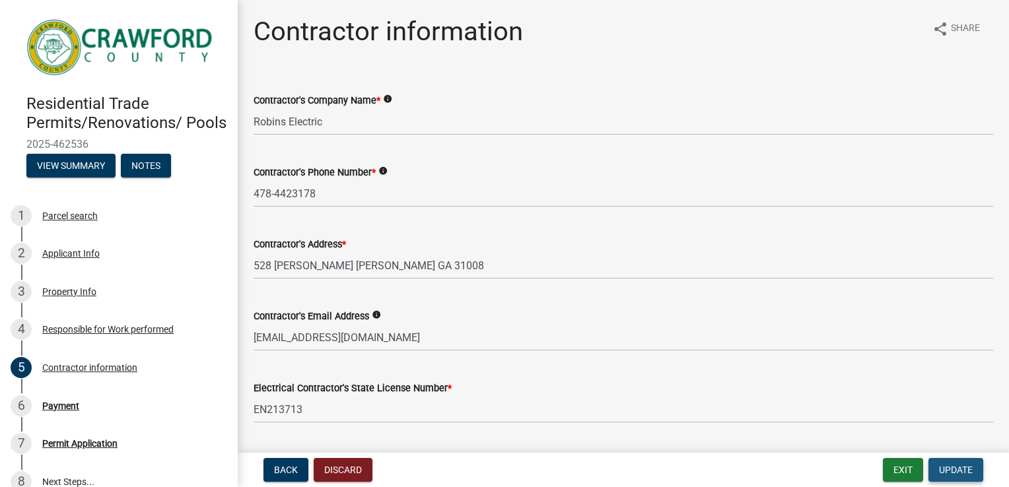
click at [958, 468] on span "Update" at bounding box center [956, 470] width 34 height 11
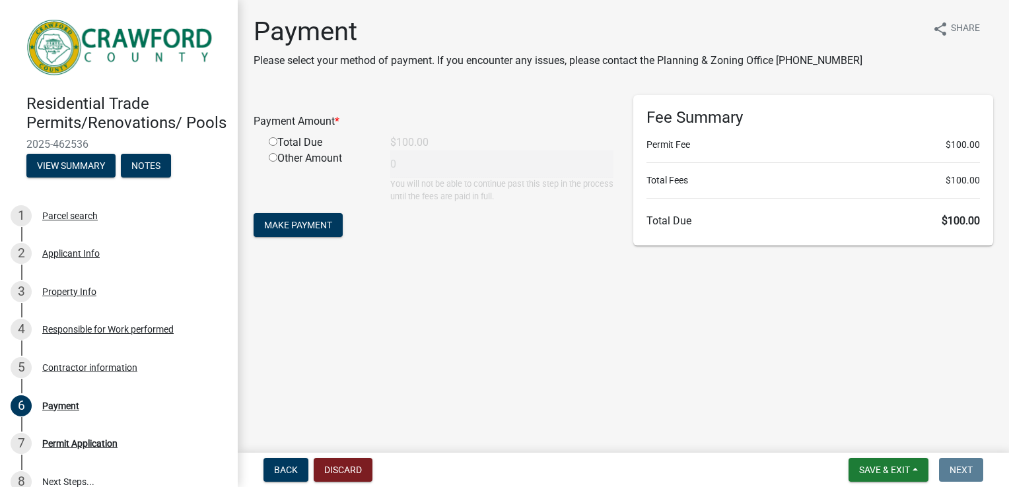
click at [269, 139] on input "radio" at bounding box center [273, 141] width 9 height 9
radio input "true"
type input "100"
click at [321, 224] on span "Make Payment" at bounding box center [298, 225] width 68 height 11
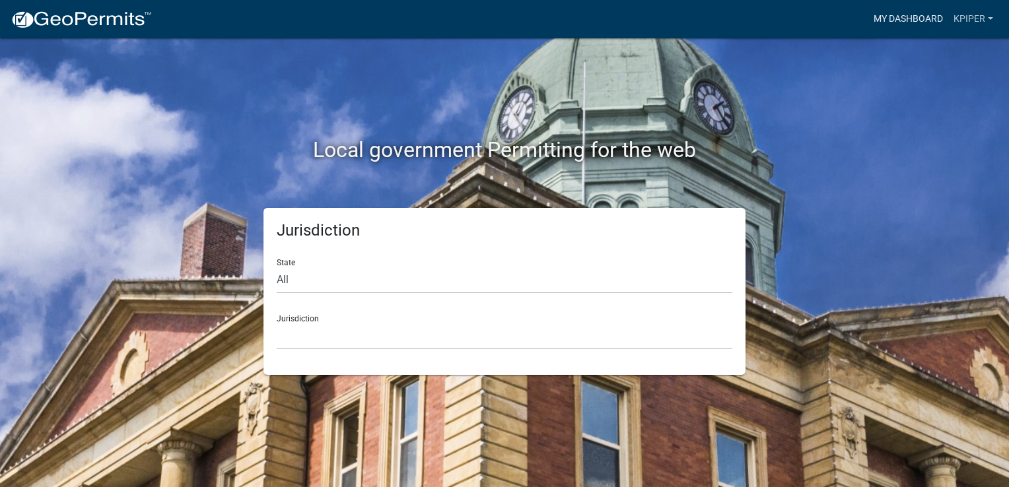
click at [917, 30] on link "My Dashboard" at bounding box center [908, 19] width 80 height 25
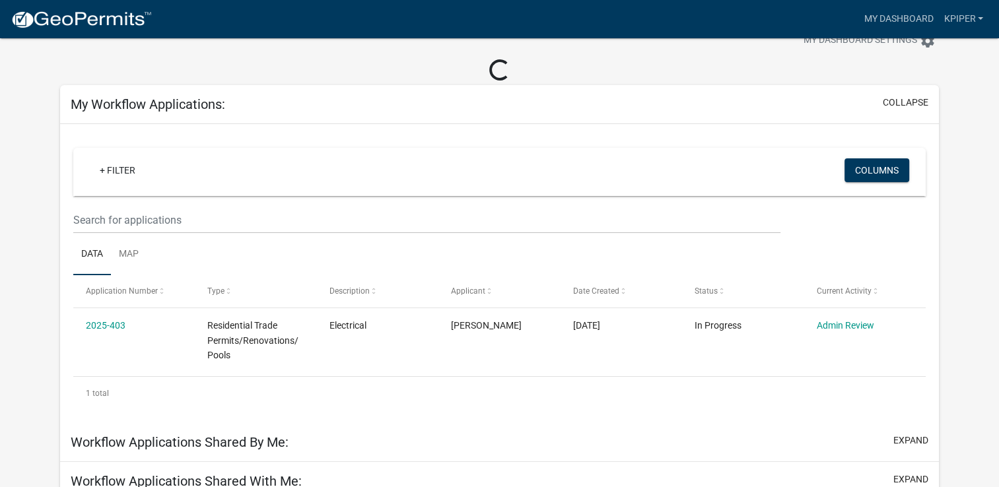
scroll to position [133, 0]
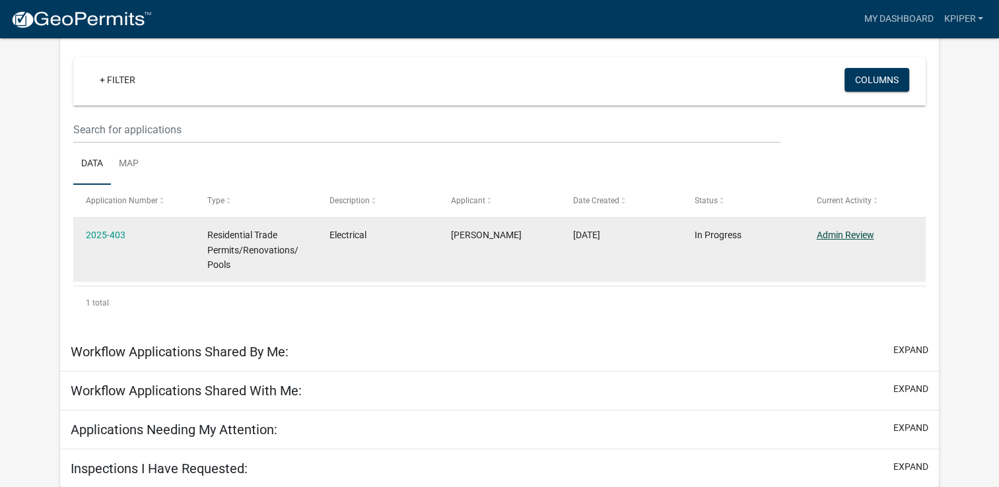
click at [849, 237] on link "Admin Review" at bounding box center [844, 235] width 57 height 11
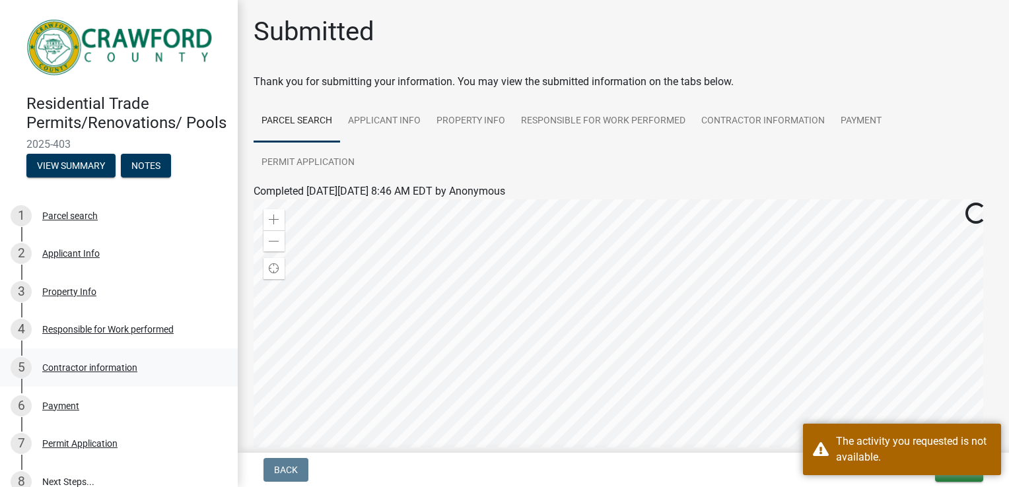
click at [77, 378] on div "5 Contractor information" at bounding box center [114, 367] width 206 height 21
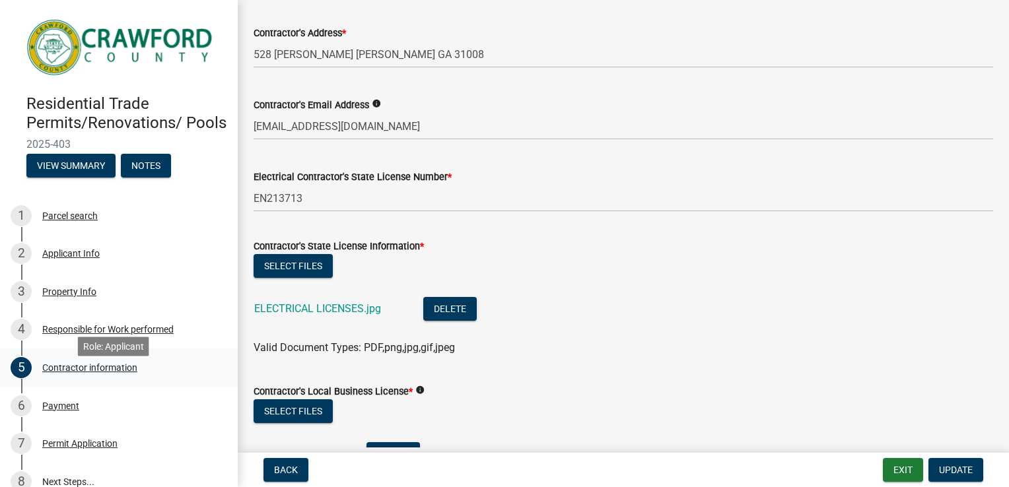
scroll to position [219, 0]
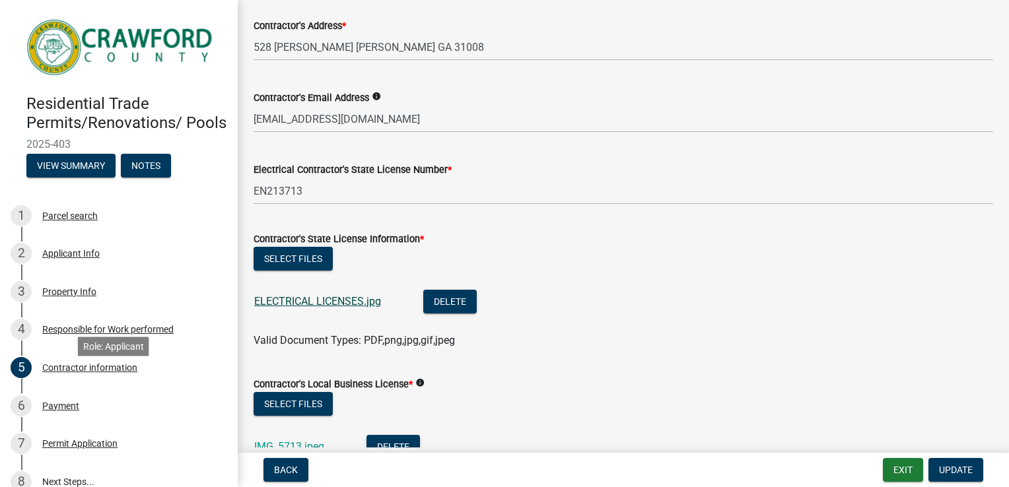
click at [333, 306] on link "ELECTRICAL LICENSES.jpg" at bounding box center [317, 301] width 127 height 13
click at [306, 261] on button "Select files" at bounding box center [293, 259] width 79 height 24
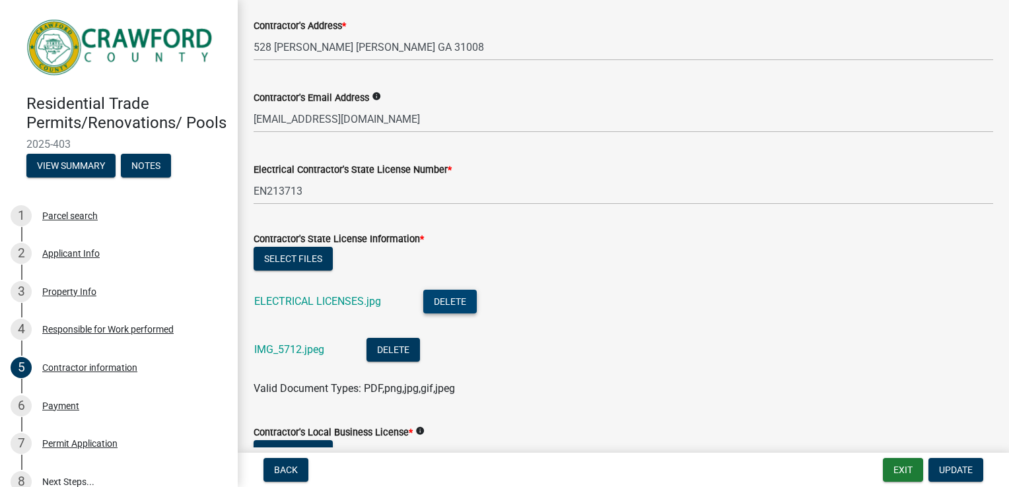
click at [458, 304] on button "Delete" at bounding box center [449, 302] width 53 height 24
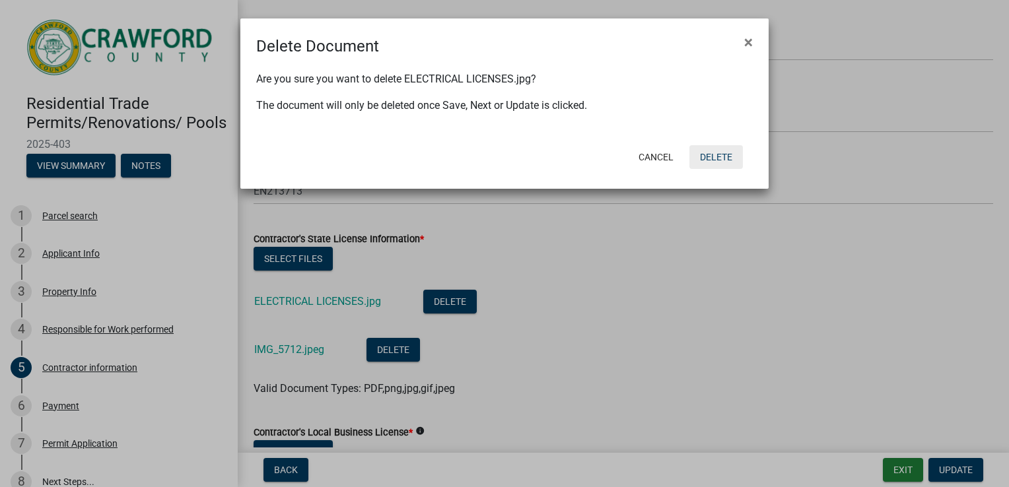
click at [710, 152] on button "Delete" at bounding box center [715, 157] width 53 height 24
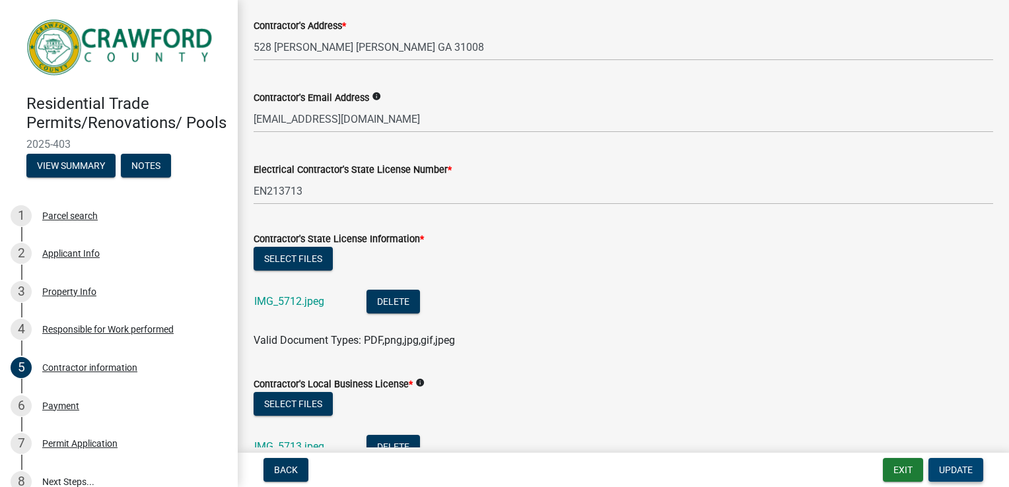
click at [953, 472] on span "Update" at bounding box center [956, 470] width 34 height 11
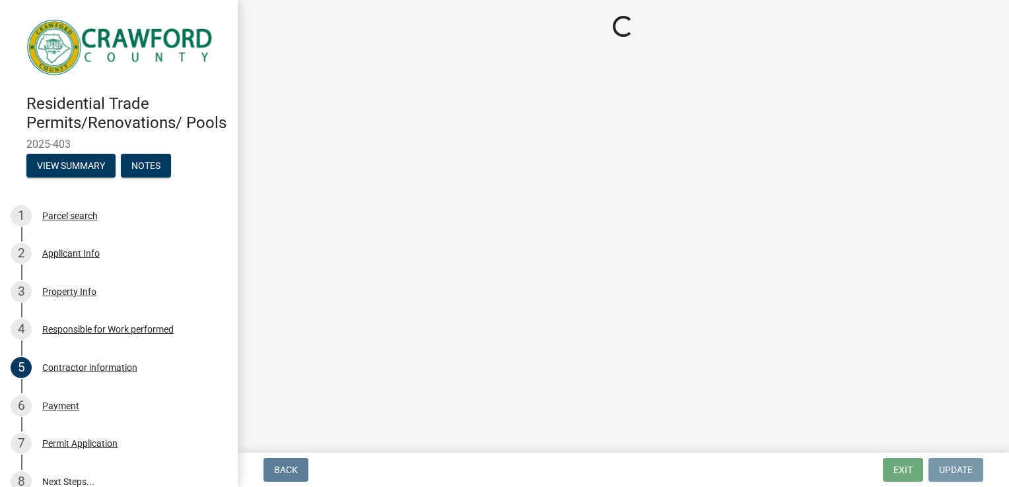
scroll to position [0, 0]
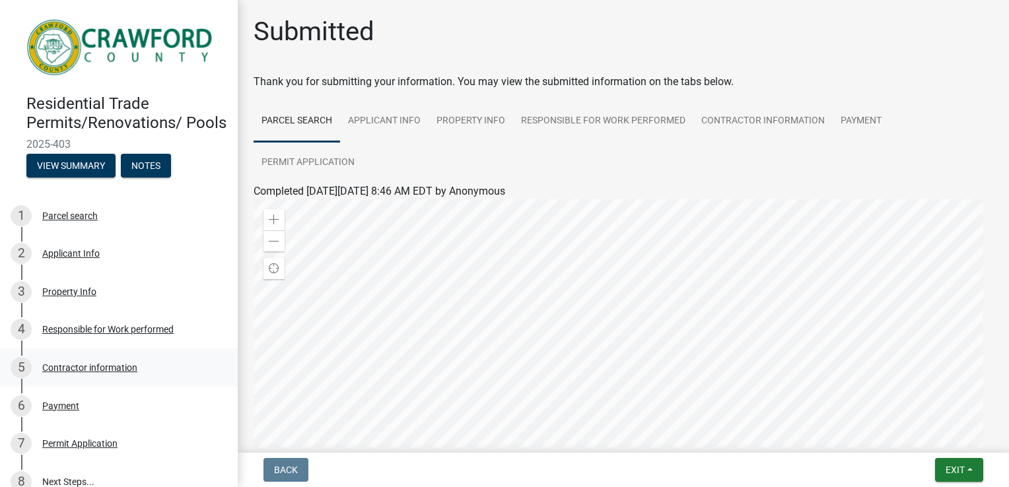
click at [48, 378] on div "5 Contractor information" at bounding box center [114, 367] width 206 height 21
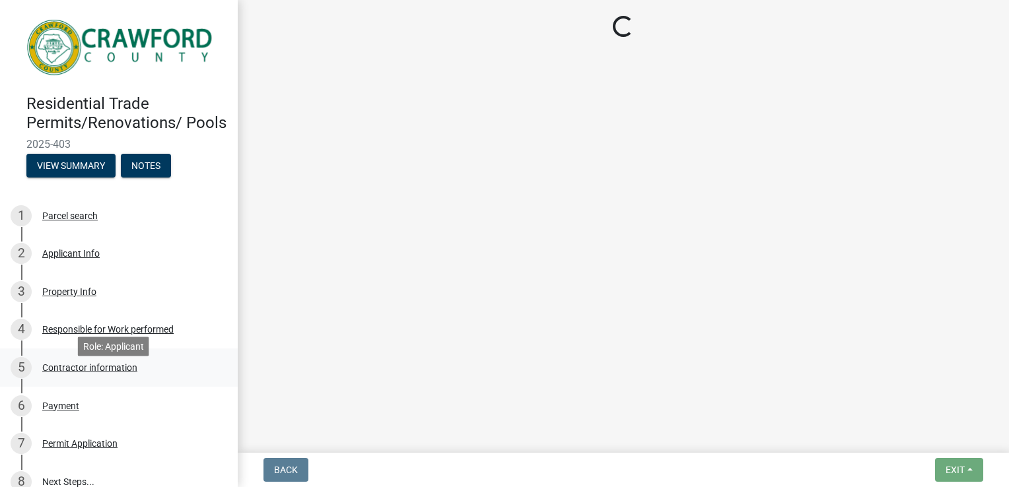
click at [55, 372] on div "Contractor information" at bounding box center [89, 367] width 95 height 9
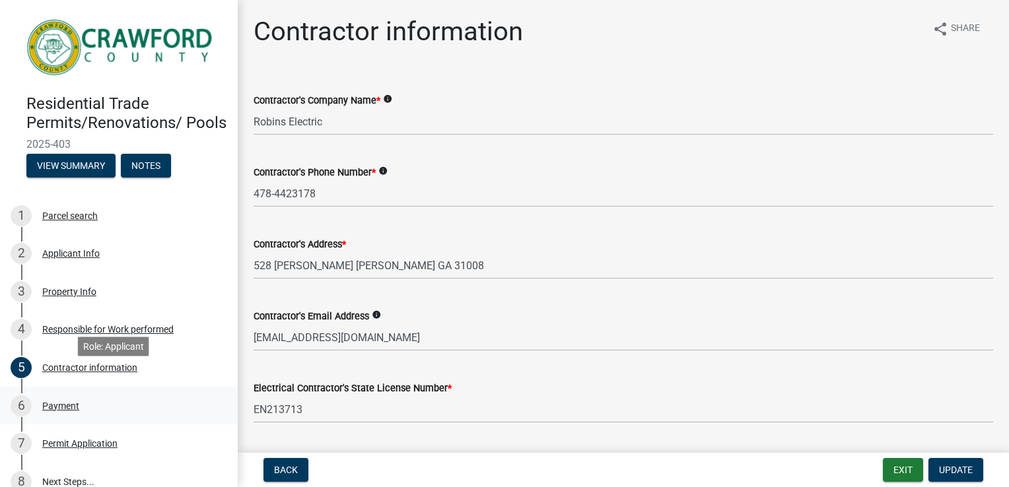
click at [76, 411] on div "6 Payment" at bounding box center [114, 406] width 206 height 21
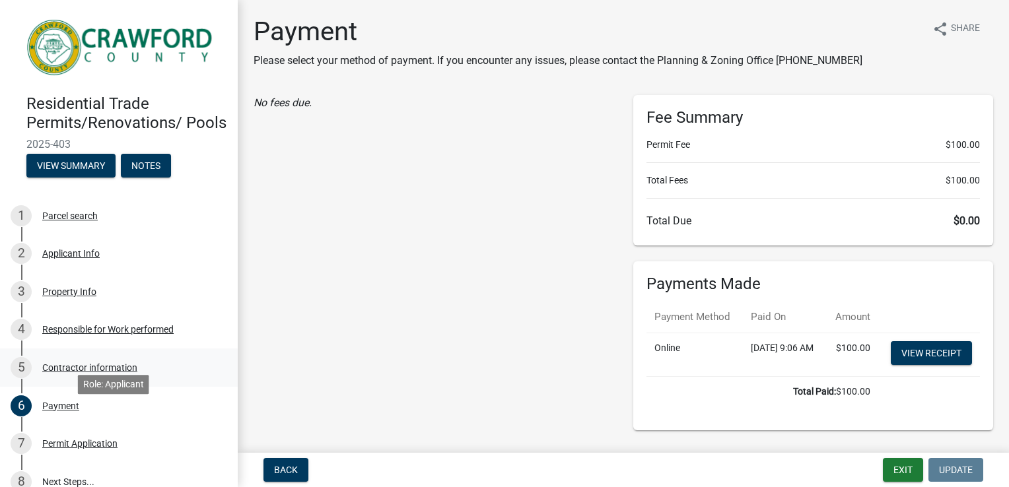
click at [56, 372] on div "Contractor information" at bounding box center [89, 367] width 95 height 9
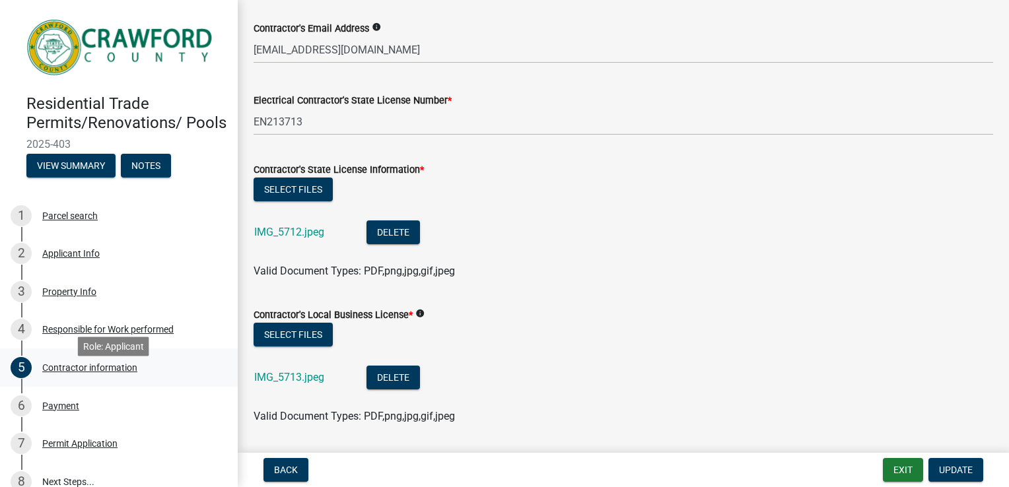
scroll to position [289, 0]
